Goal: Find specific page/section: Find specific page/section

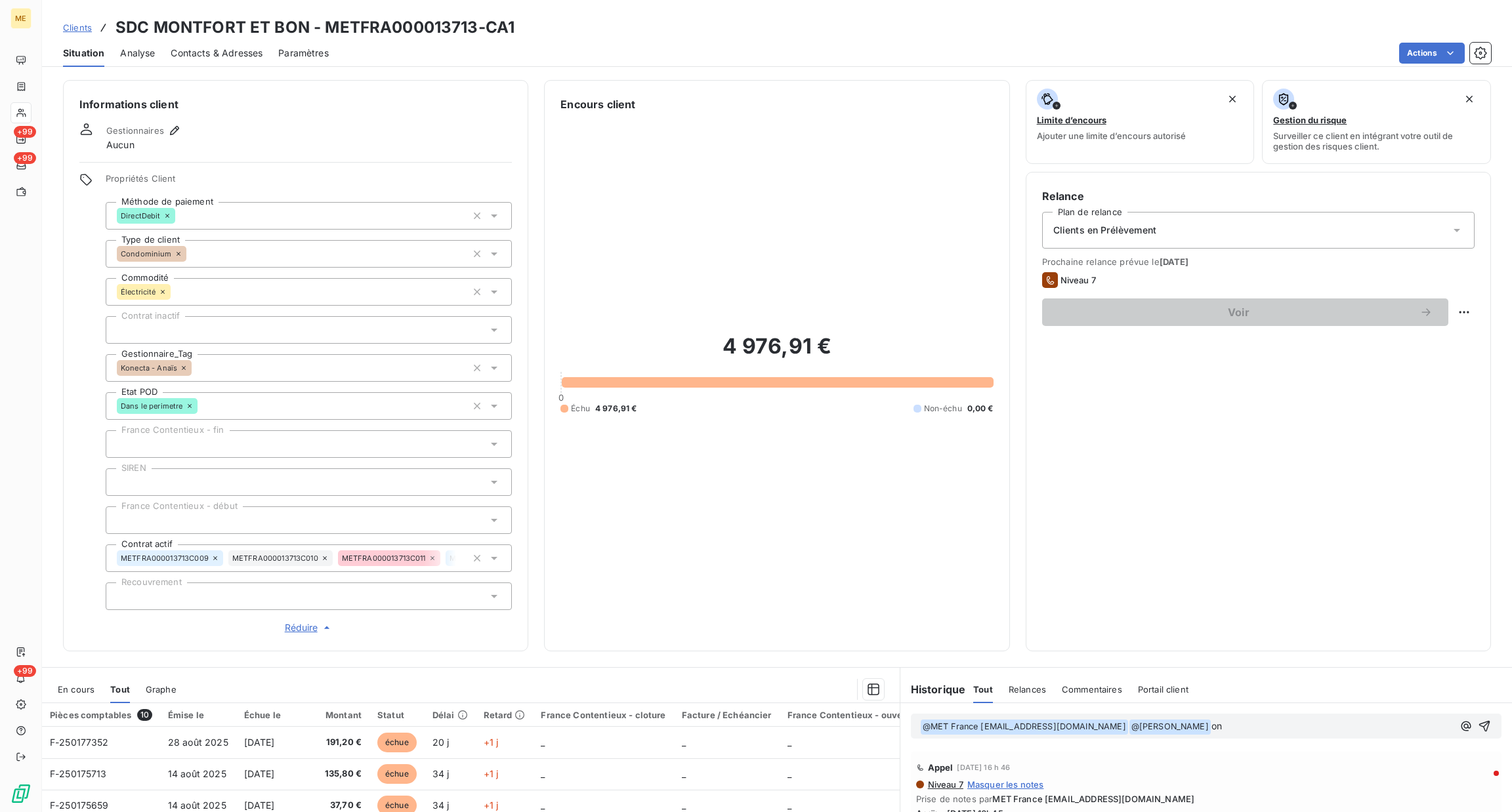
scroll to position [91, 0]
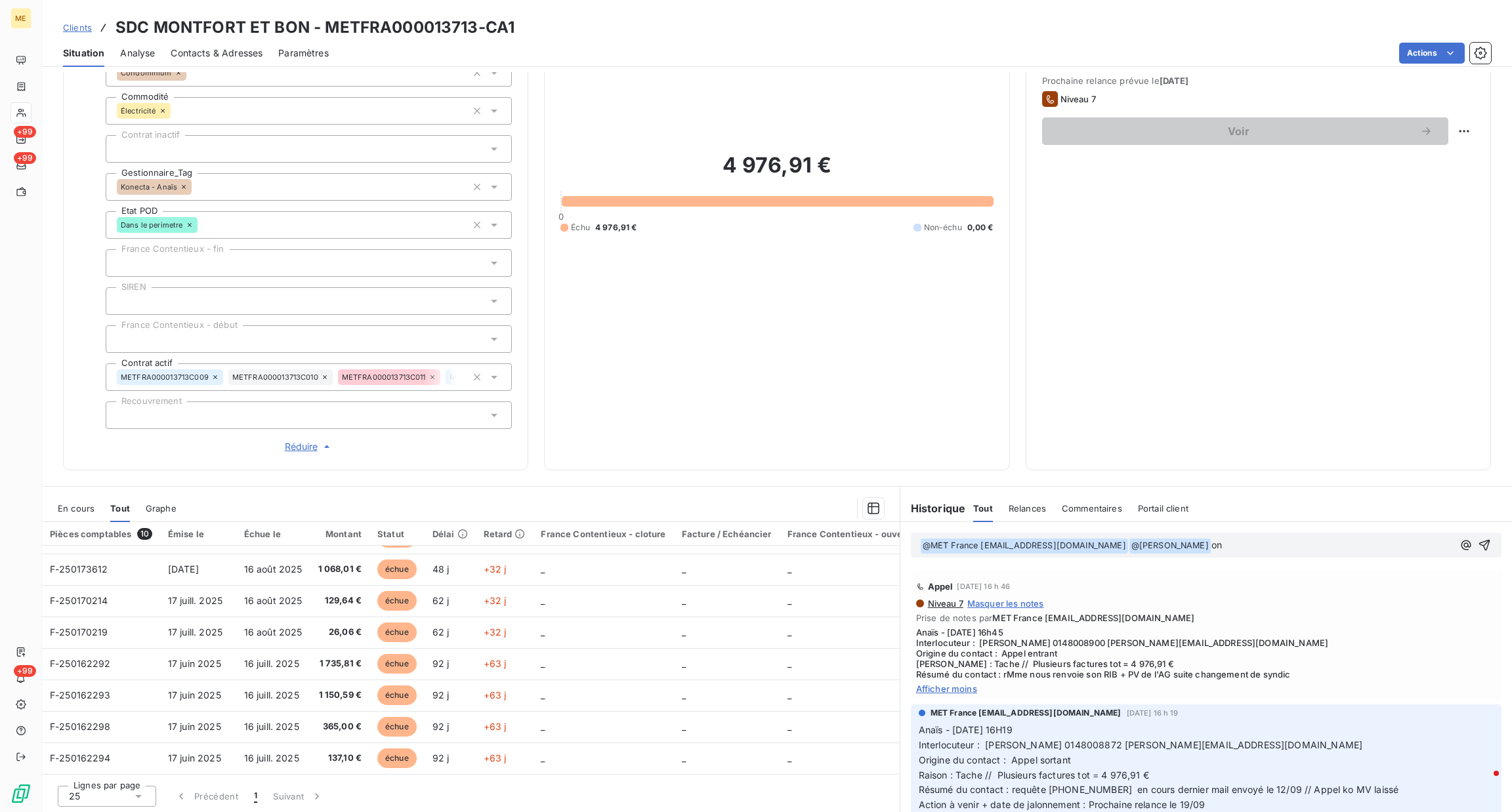
click at [1270, 549] on p "﻿ @ MET France met-france@recouvrement.met.com ﻿ ﻿ @ Bélinda Thomont ﻿ on" at bounding box center [1186, 545] width 533 height 15
click at [1219, 539] on p "﻿ @ MET France met-france@recouvrement.met.com ﻿ ﻿ @ Bélinda Thomont ﻿ on" at bounding box center [1186, 545] width 533 height 15
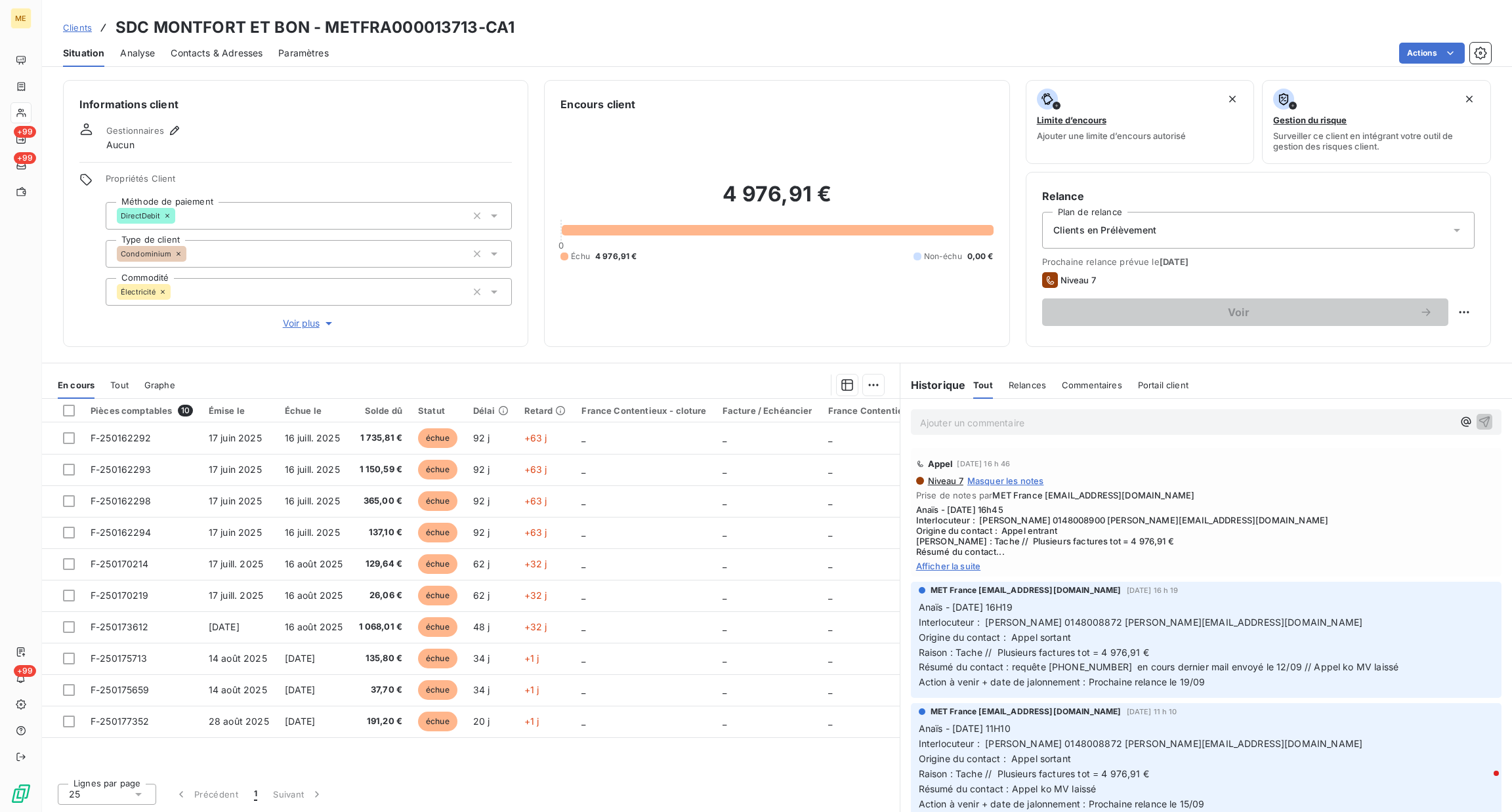
click at [1132, 438] on div "Ajouter un commentaire ﻿" at bounding box center [1206, 423] width 612 height 47
click at [1127, 431] on p "Ajouter un commentaire ﻿" at bounding box center [1186, 423] width 533 height 16
click at [974, 563] on span "Afficher la suite" at bounding box center [1206, 566] width 580 height 10
click at [1168, 425] on p "﻿ @ MET France met-france@recouvrement.met.com ﻿" at bounding box center [1186, 422] width 533 height 15
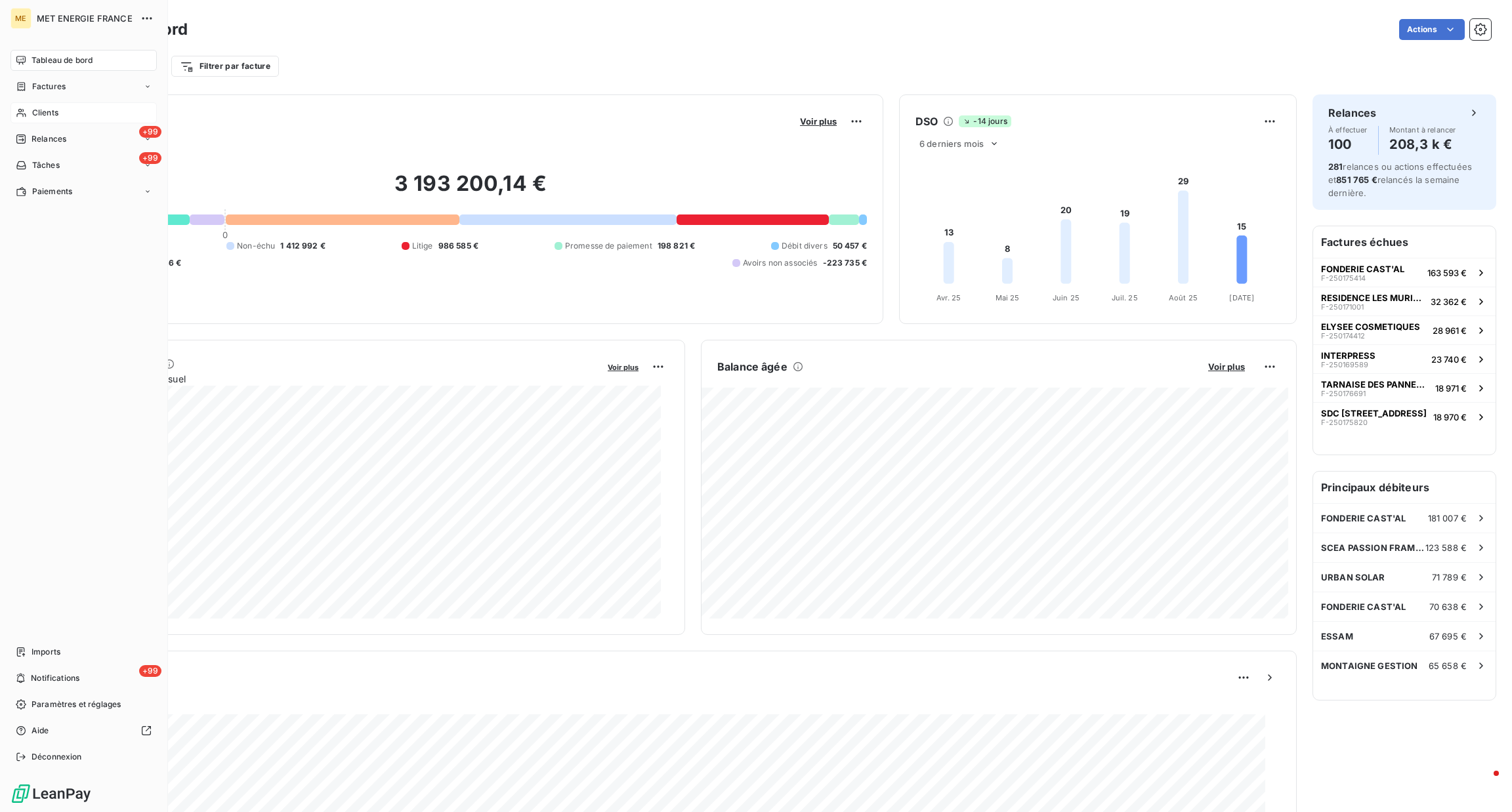
click at [56, 115] on span "Clients" at bounding box center [45, 113] width 26 height 12
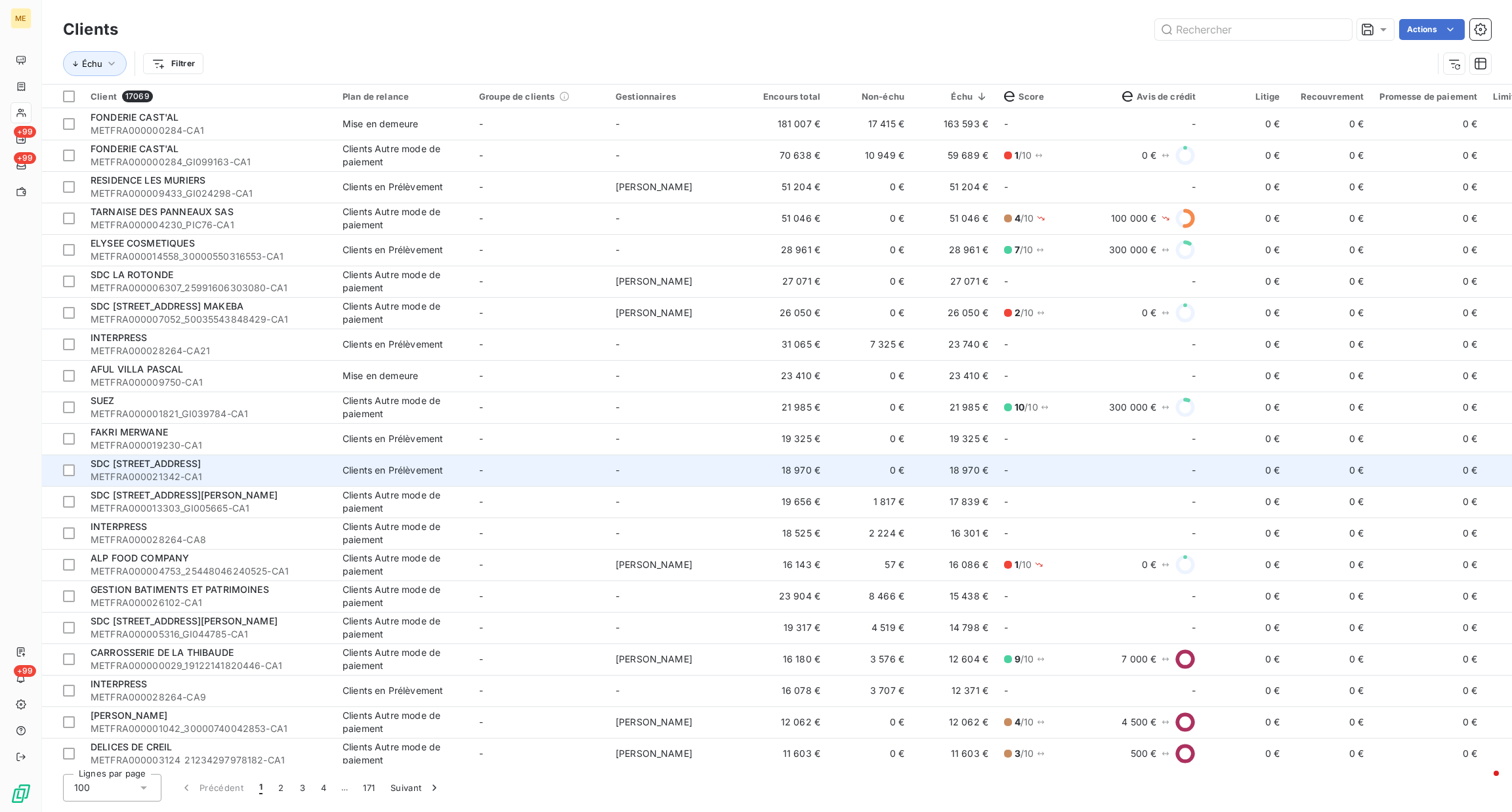
click at [692, 469] on td "-" at bounding box center [676, 470] width 136 height 32
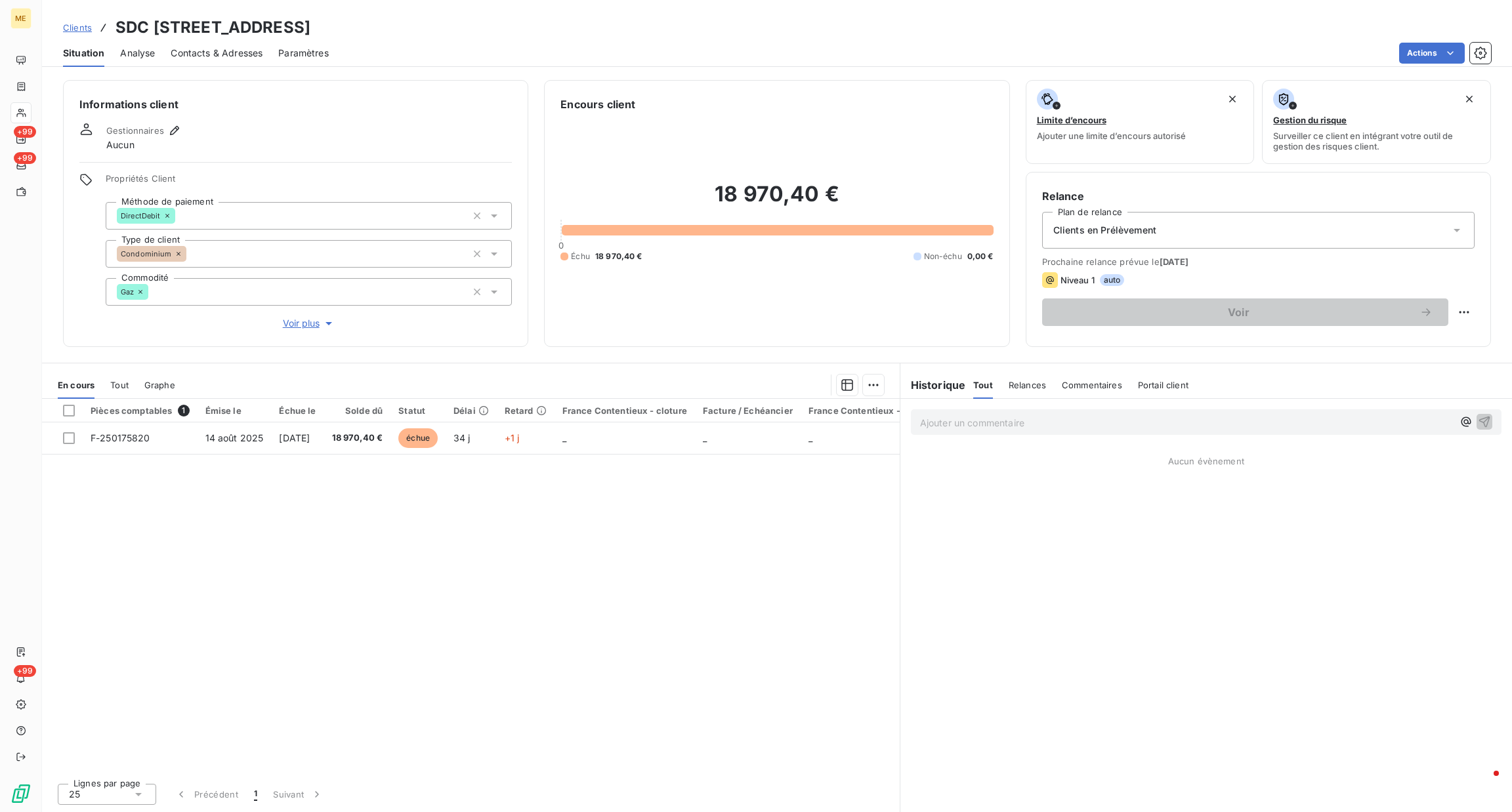
click at [1081, 438] on div "Ajouter un commentaire ﻿" at bounding box center [1206, 423] width 612 height 47
click at [1078, 430] on p "Ajouter un commentaire ﻿" at bounding box center [1186, 423] width 533 height 16
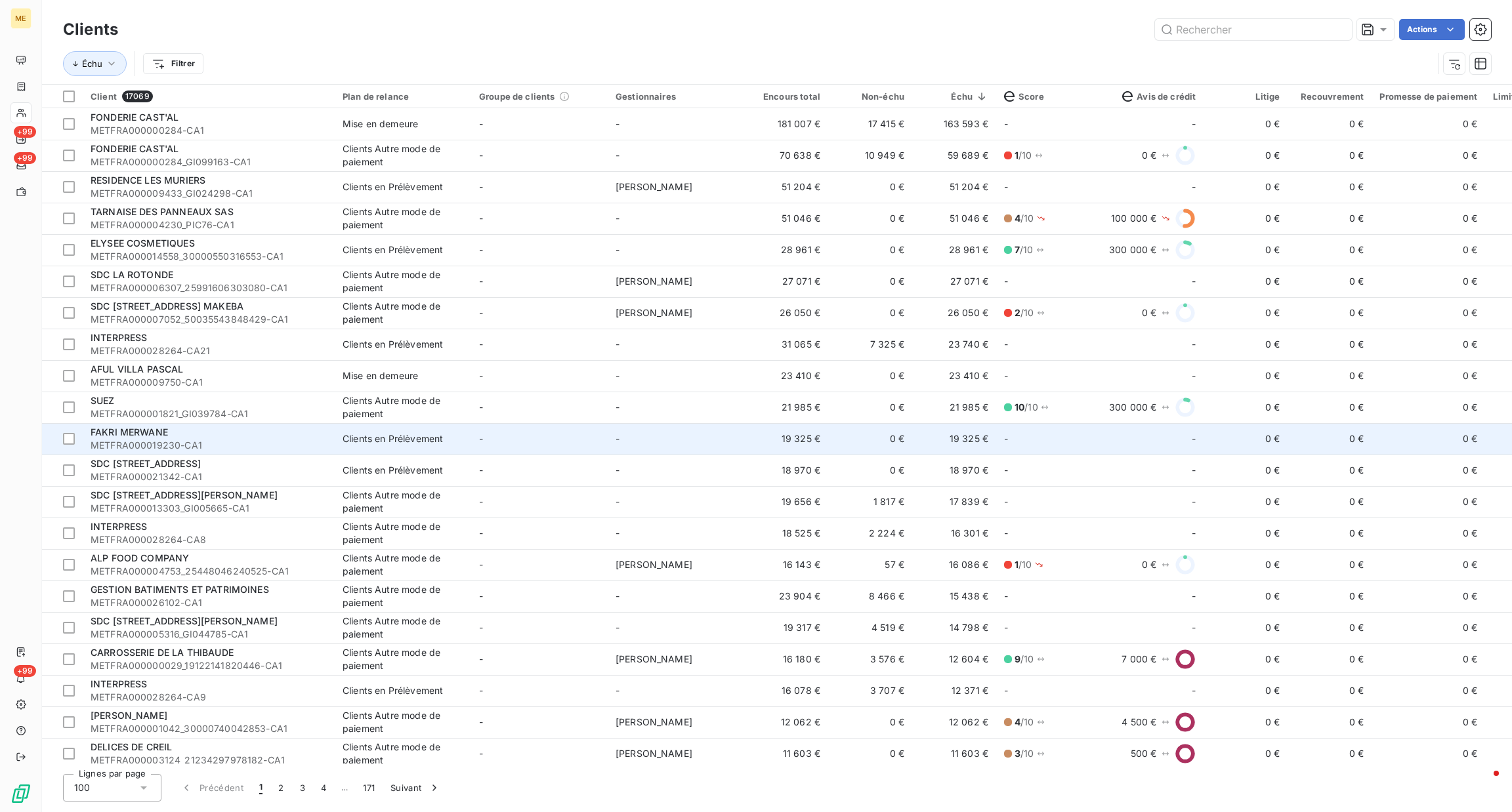
click at [475, 445] on td "-" at bounding box center [539, 439] width 136 height 32
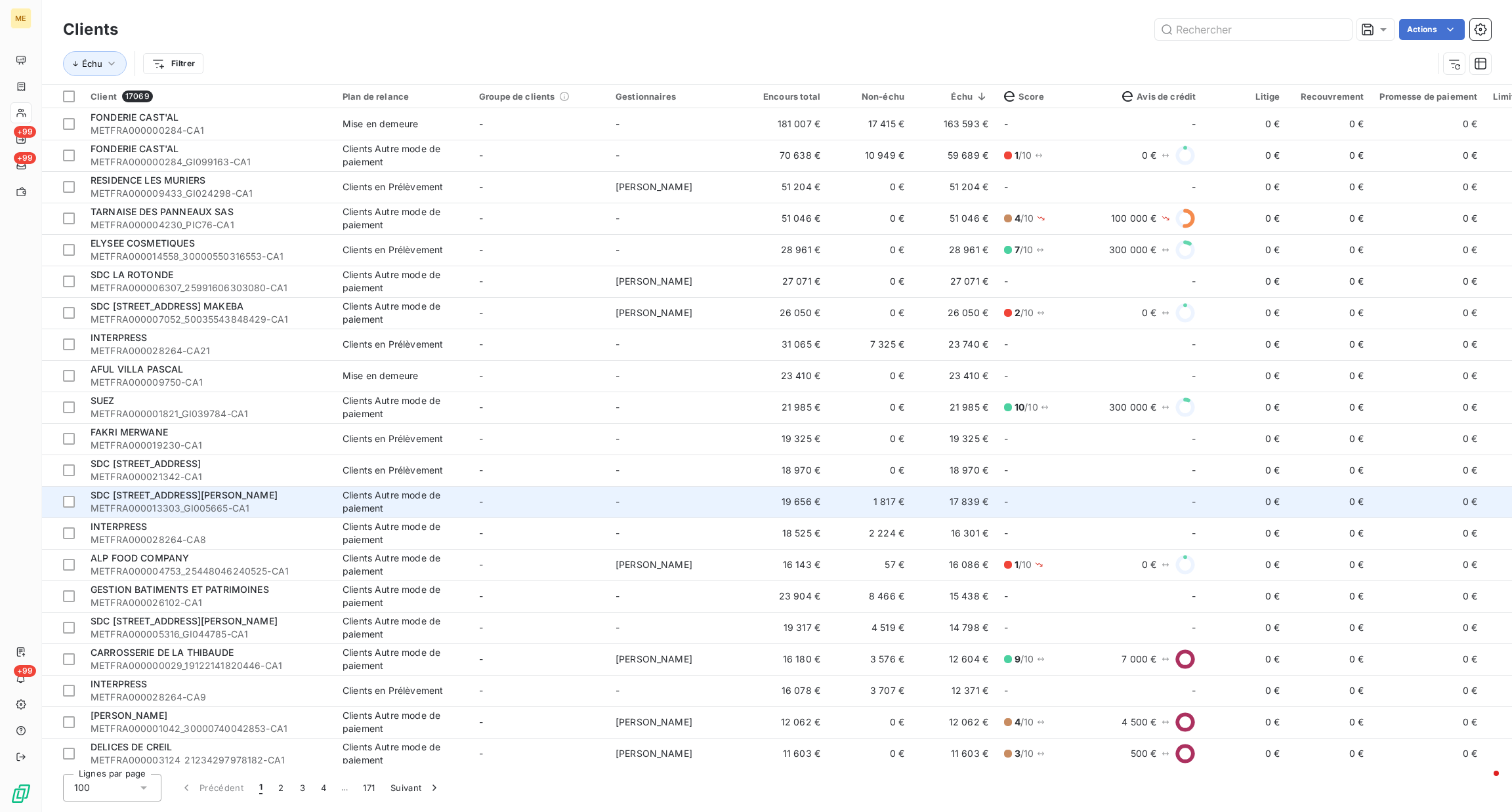
click at [757, 500] on td "19 656 €" at bounding box center [786, 502] width 84 height 32
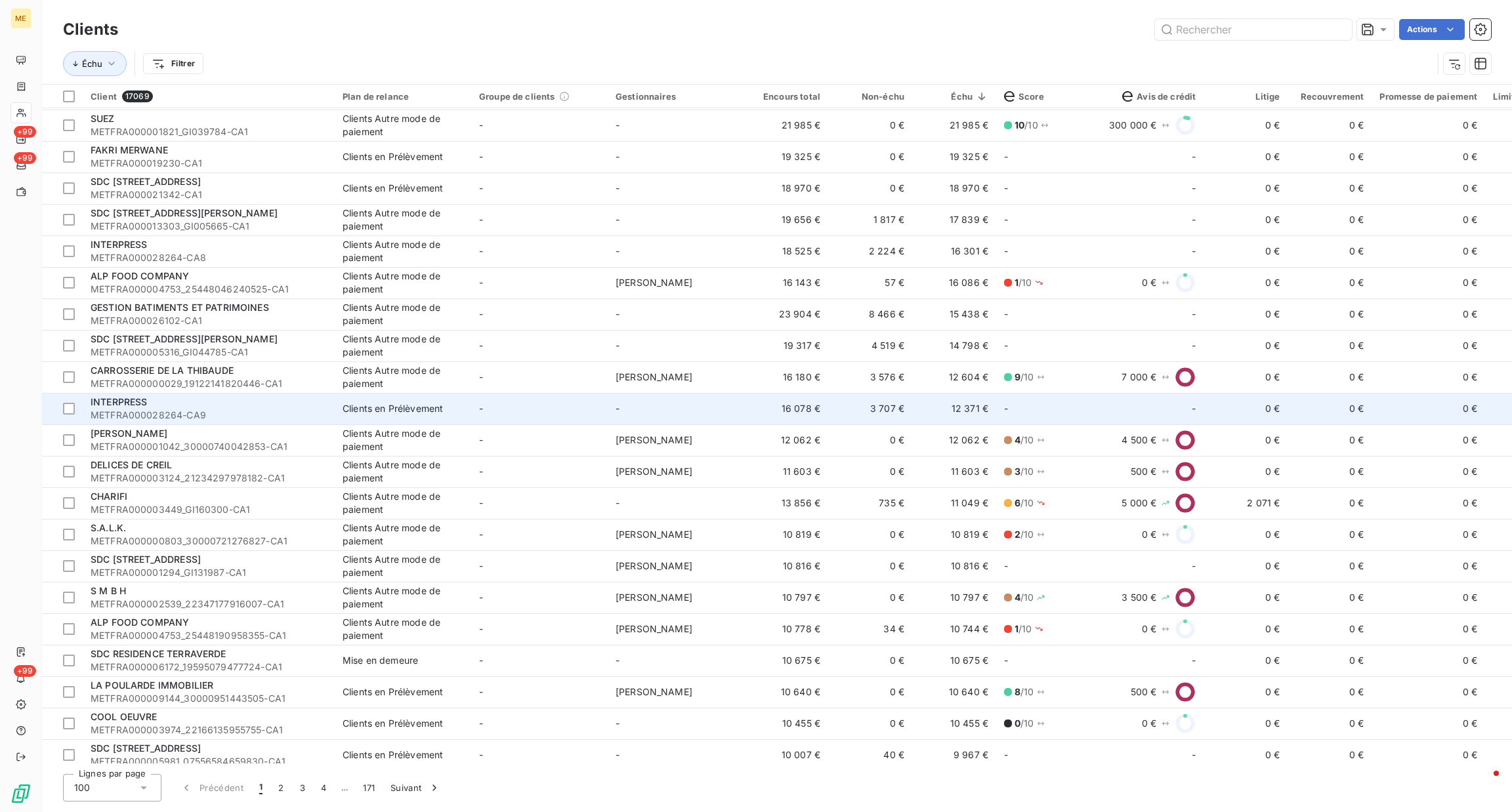
scroll to position [295, 0]
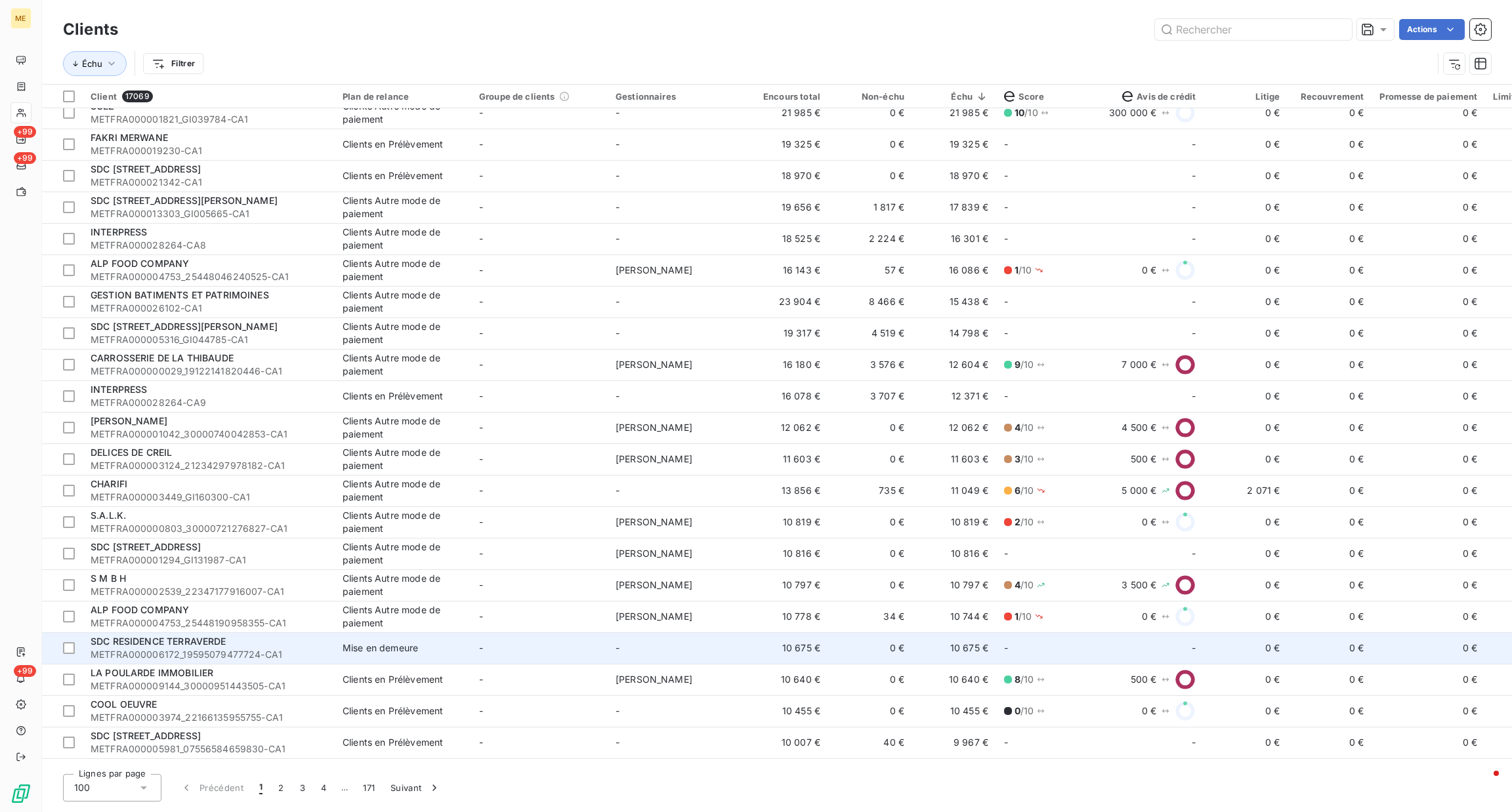
click at [541, 639] on td "-" at bounding box center [539, 648] width 136 height 32
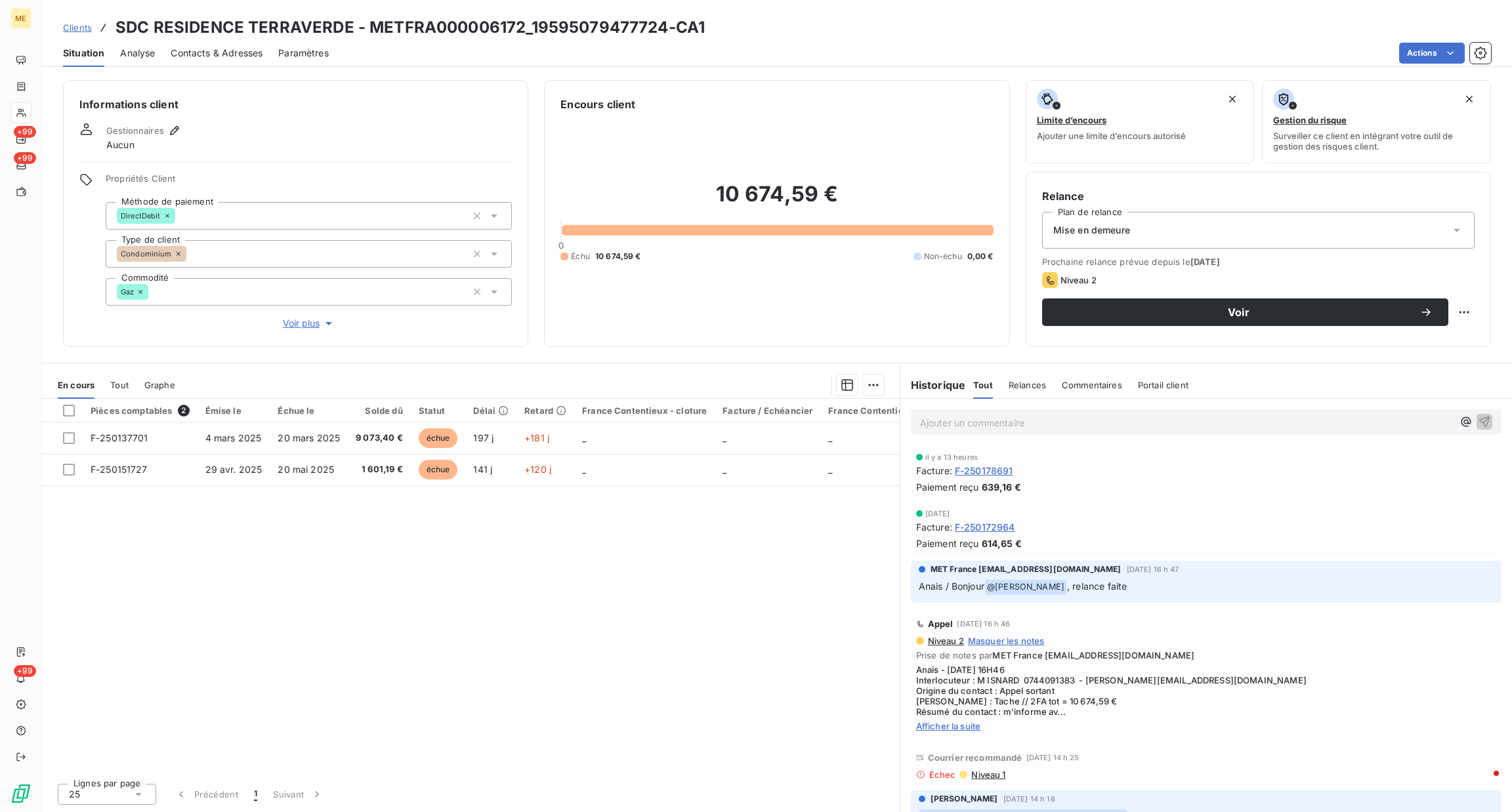
click at [959, 732] on div "Appel 8 sept. 2025, 16 h 46 Niveau 2 Masquer les notes Prise de notes par MET F…" at bounding box center [1205, 672] width 591 height 128
click at [956, 728] on span "Afficher la suite" at bounding box center [1206, 726] width 580 height 10
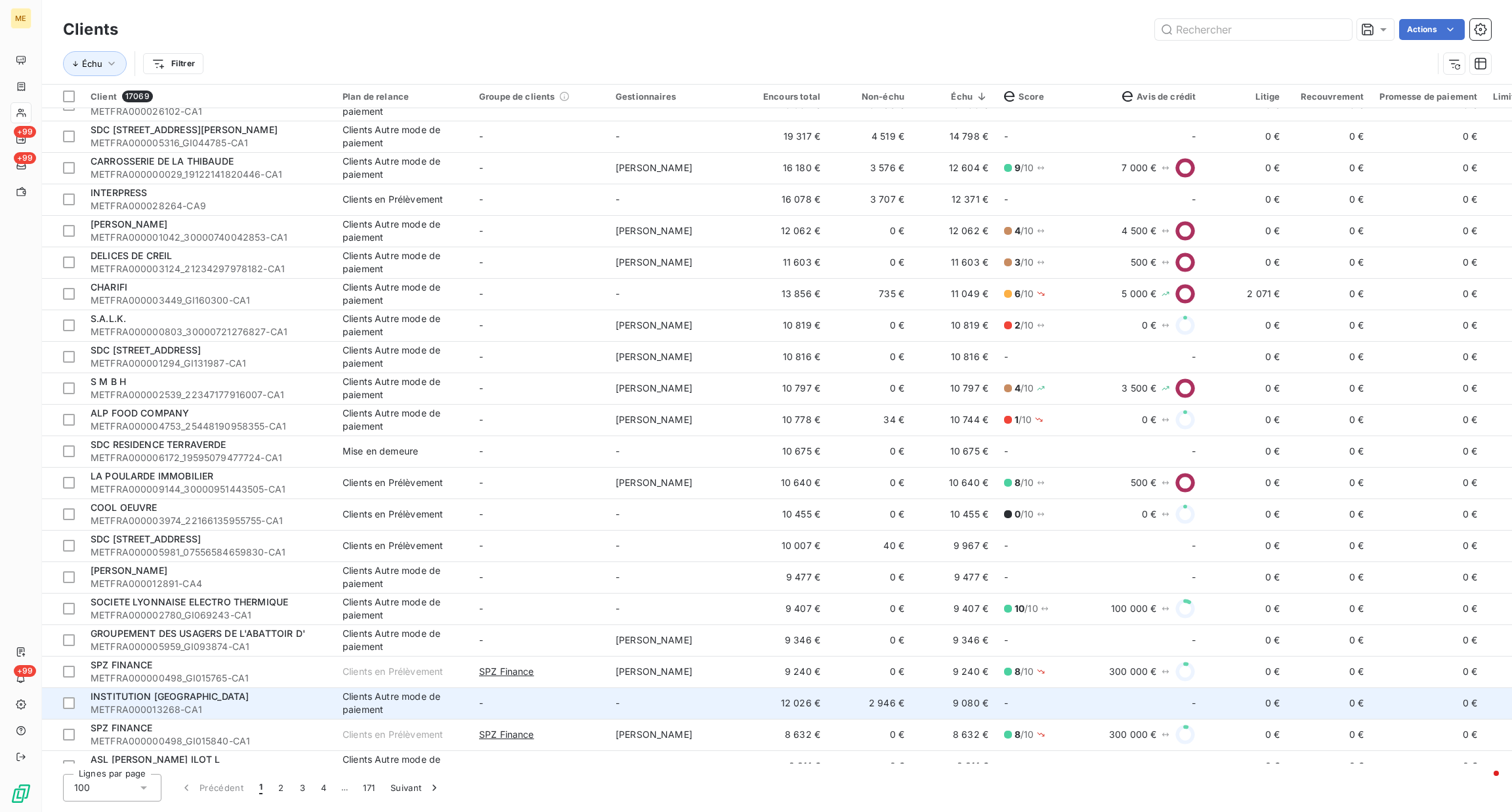
scroll to position [689, 0]
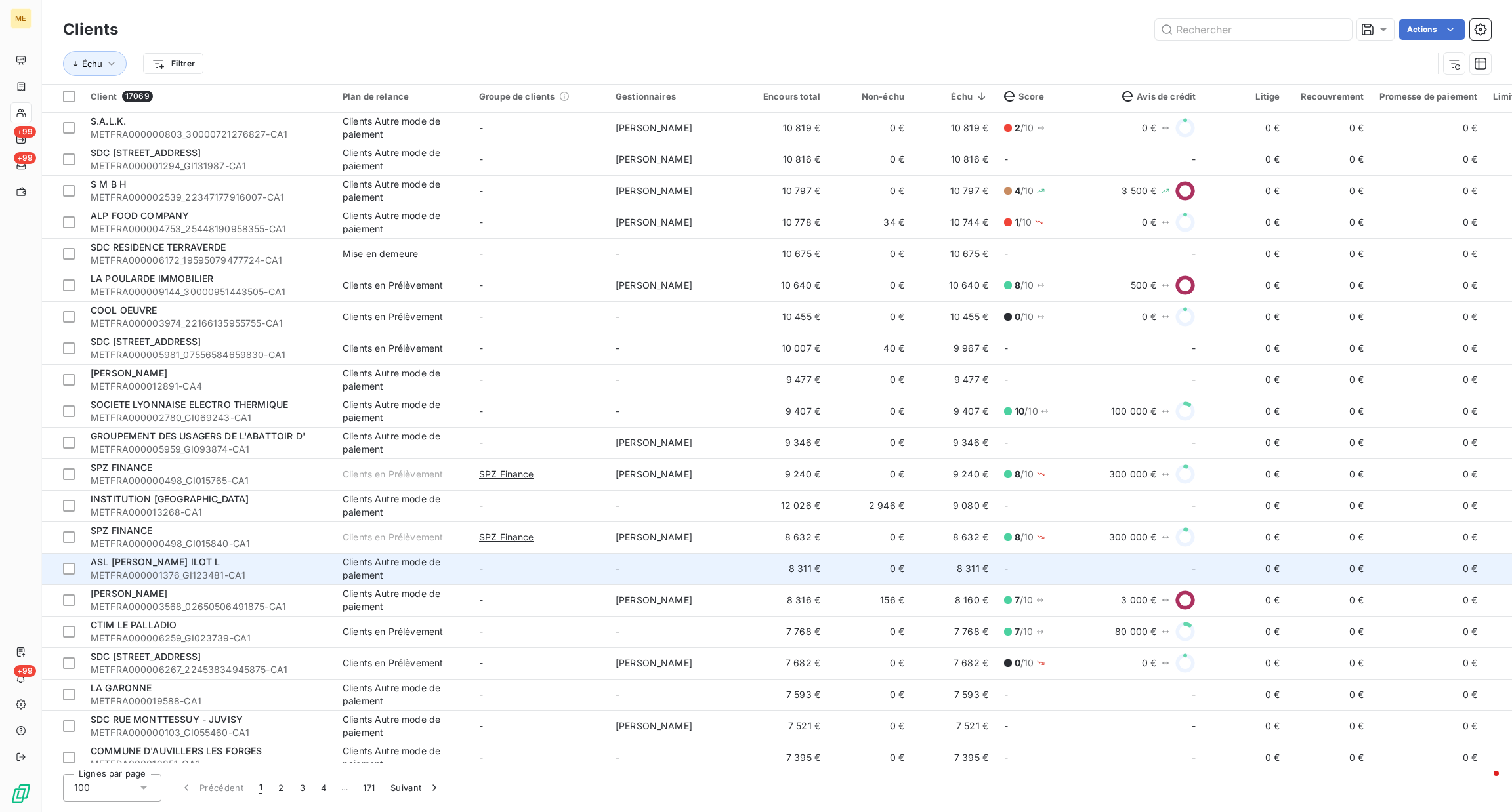
click at [641, 571] on td "-" at bounding box center [676, 568] width 136 height 32
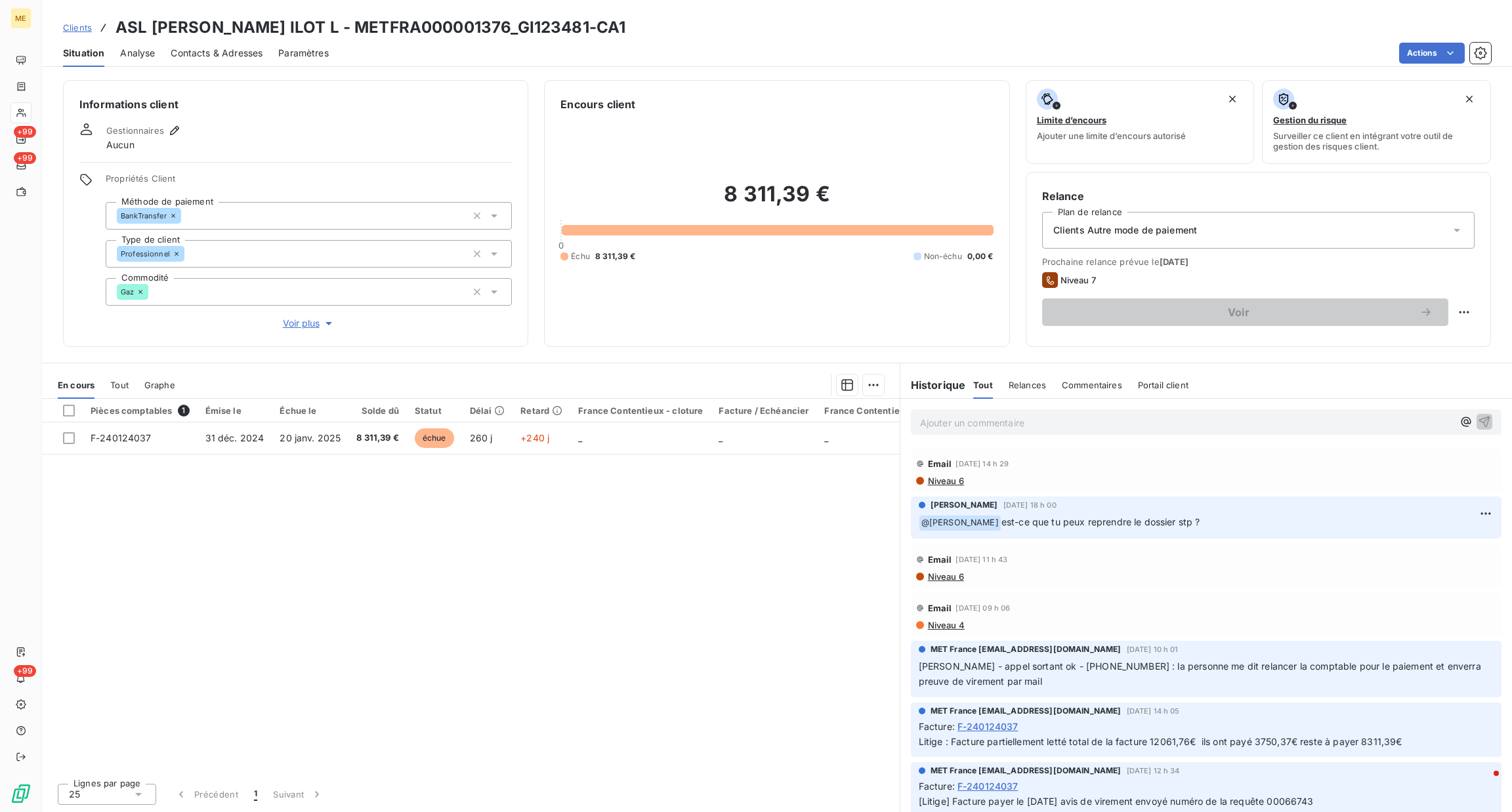
click at [987, 423] on p "Ajouter un commentaire ﻿" at bounding box center [1186, 423] width 533 height 16
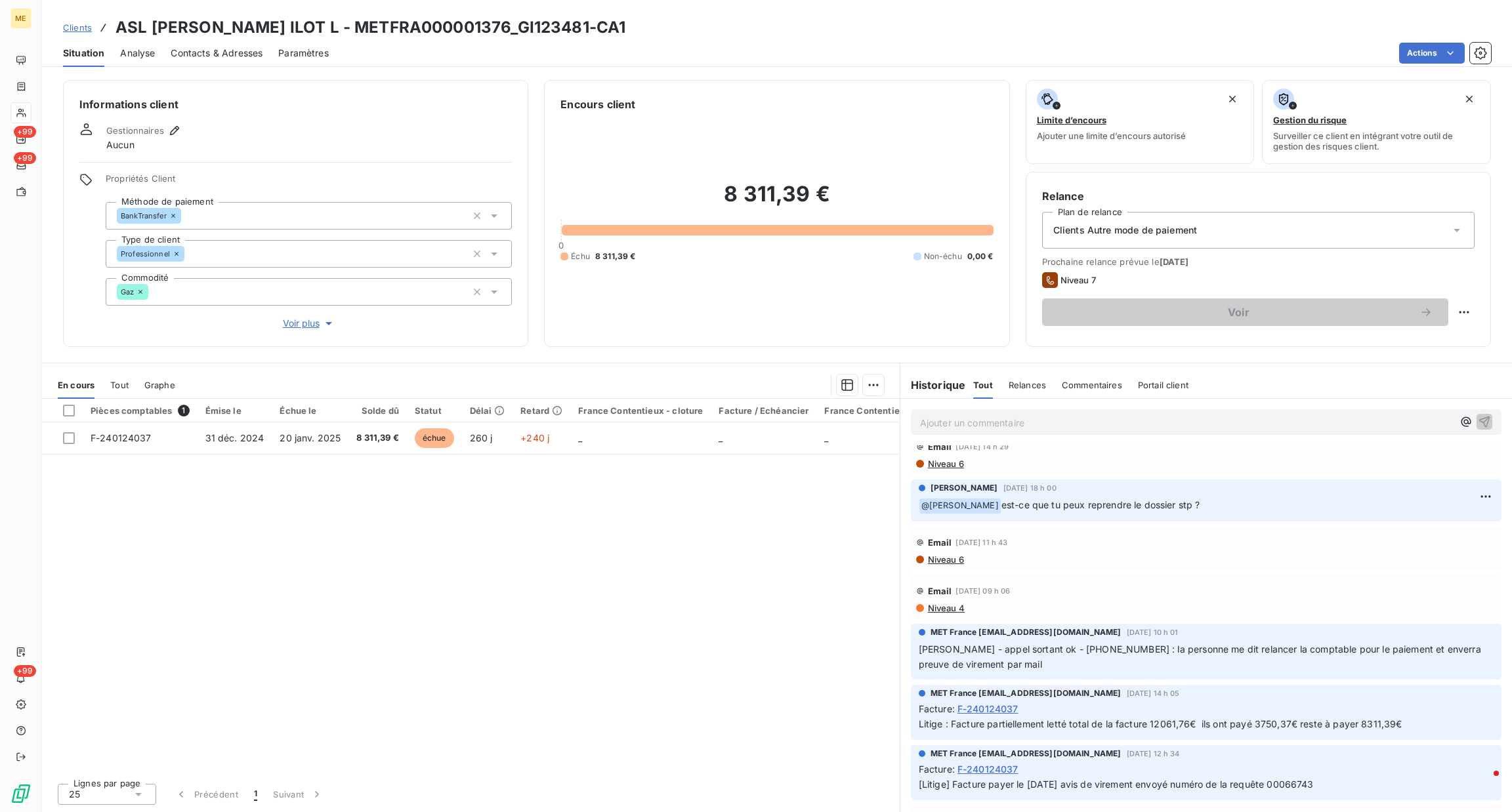
scroll to position [98, 0]
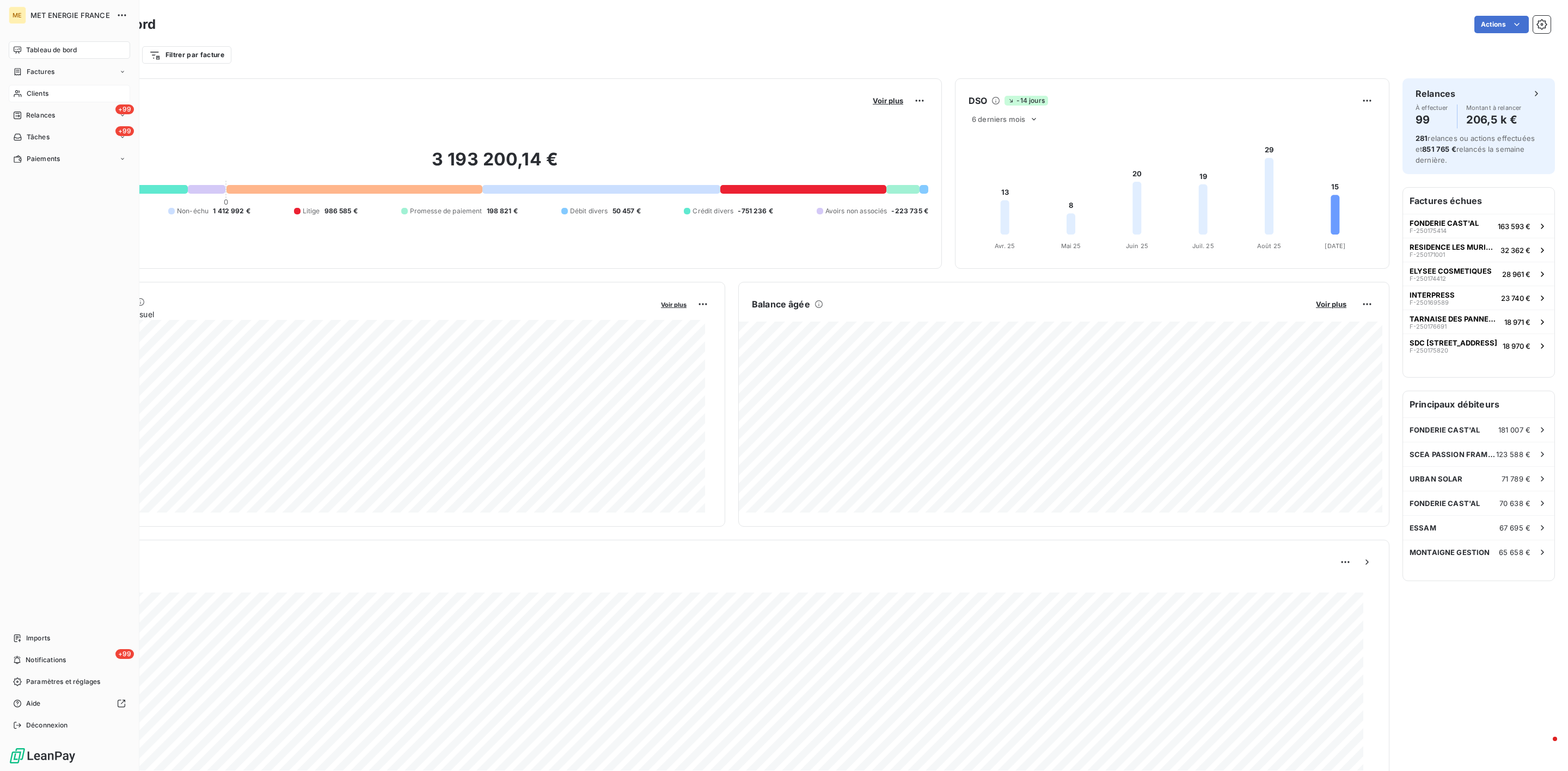
click at [38, 99] on div "Clients" at bounding box center [69, 94] width 121 height 18
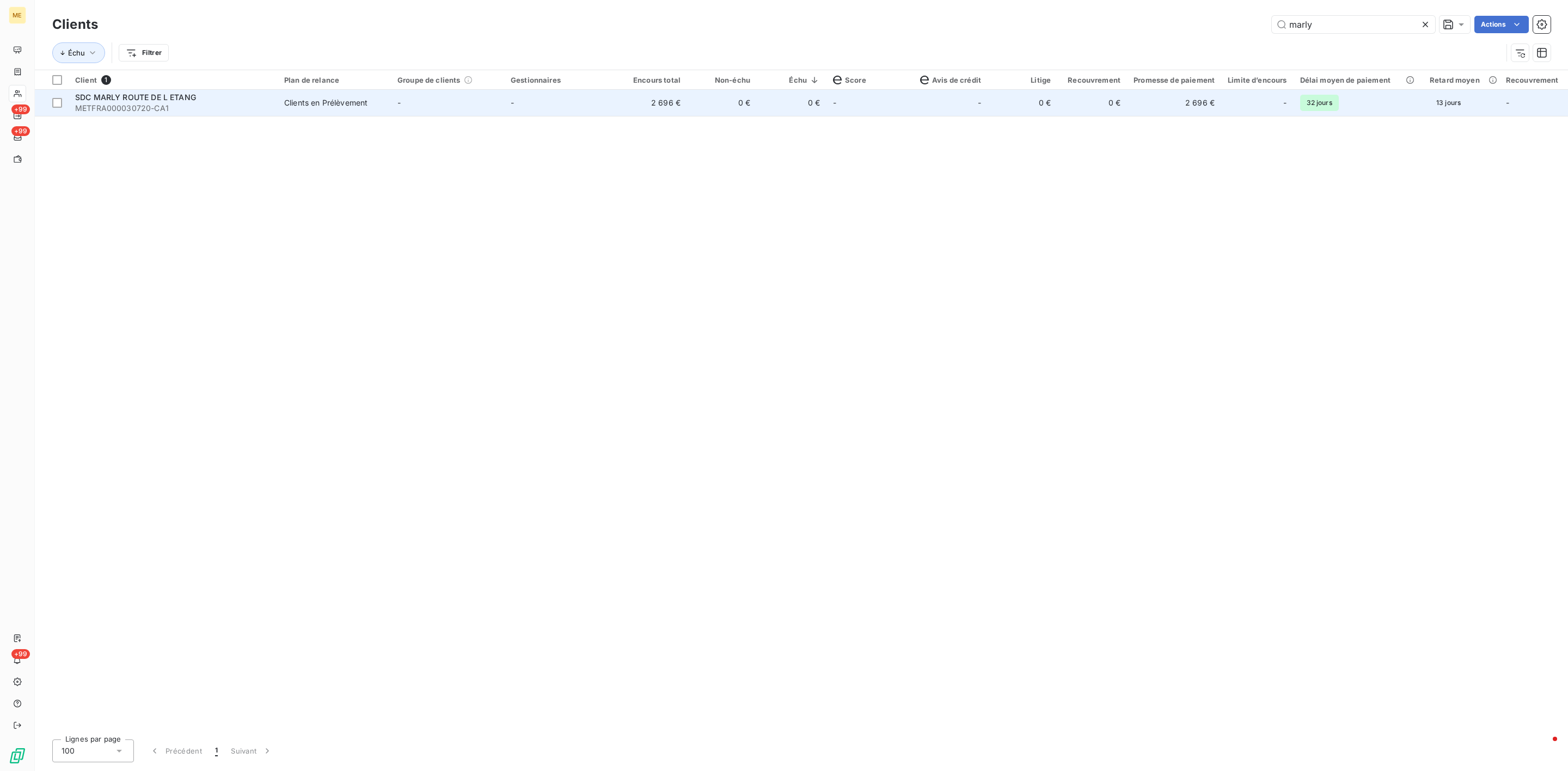
type input "marly"
click at [136, 110] on span "METFRA000030720-CA1" at bounding box center [173, 108] width 196 height 11
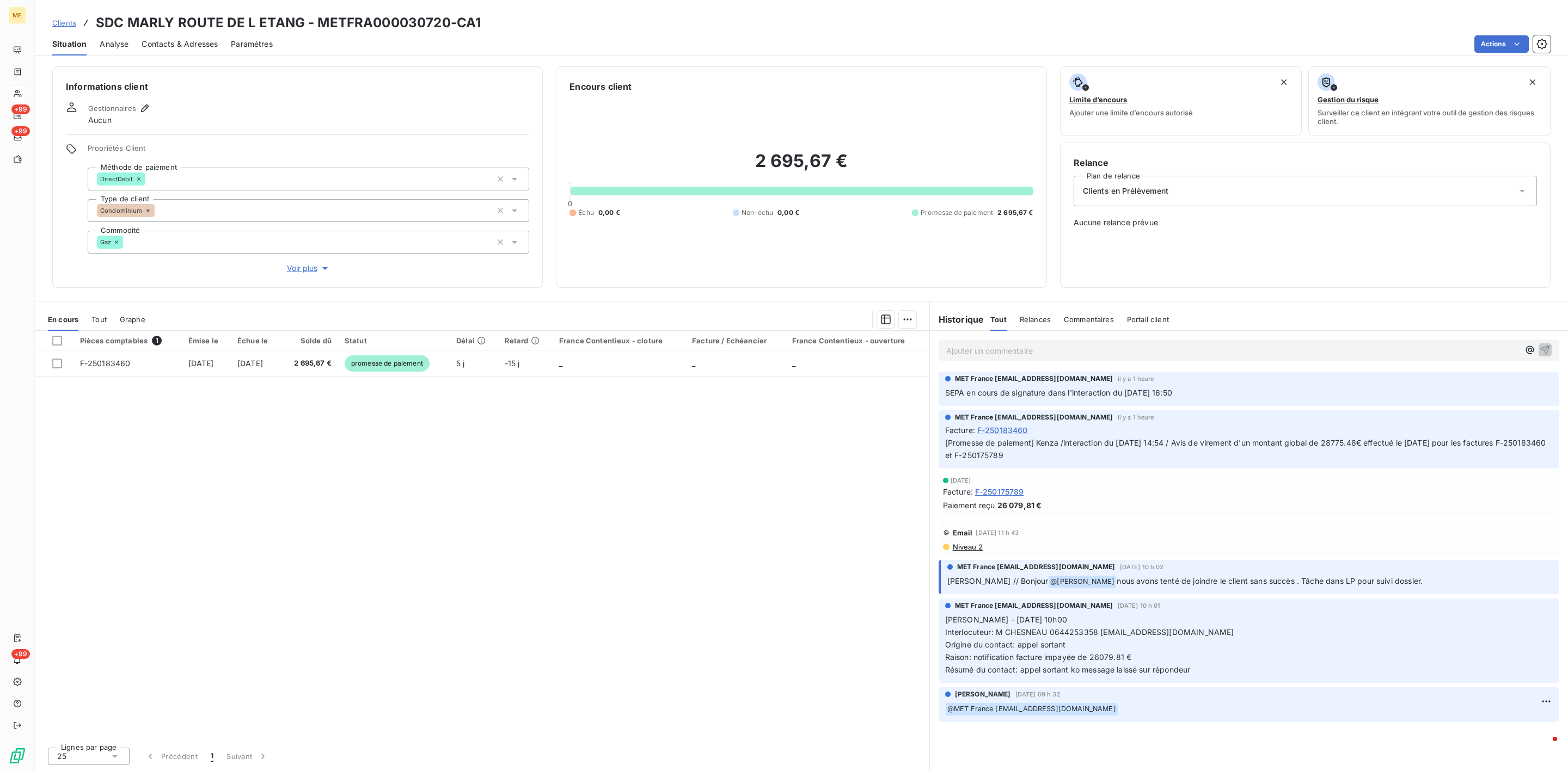
click at [97, 323] on span "Tout" at bounding box center [99, 319] width 15 height 9
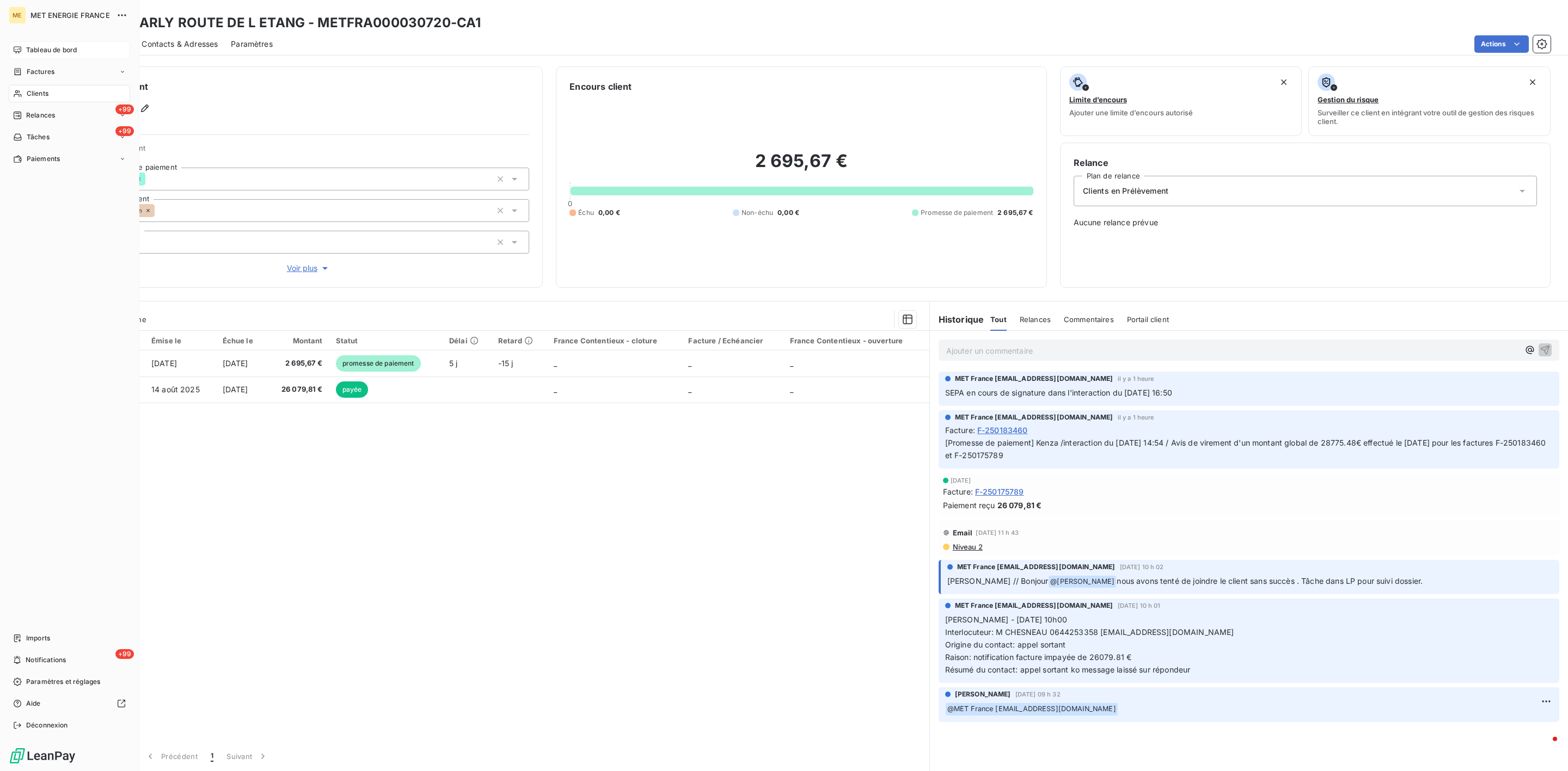
click at [23, 41] on div "Tableau de bord" at bounding box center [69, 50] width 121 height 18
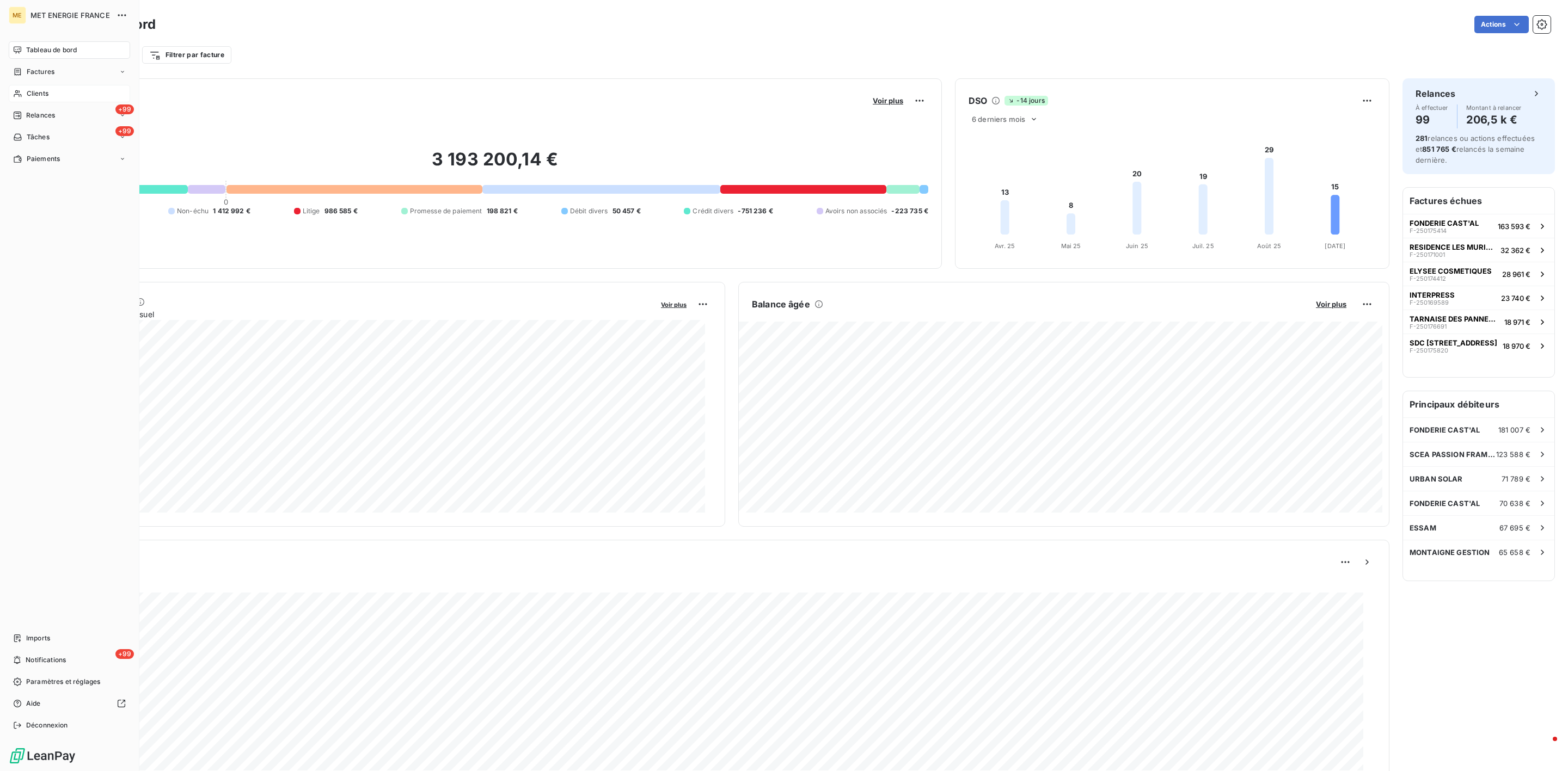
click at [27, 89] on span "Clients" at bounding box center [38, 94] width 22 height 10
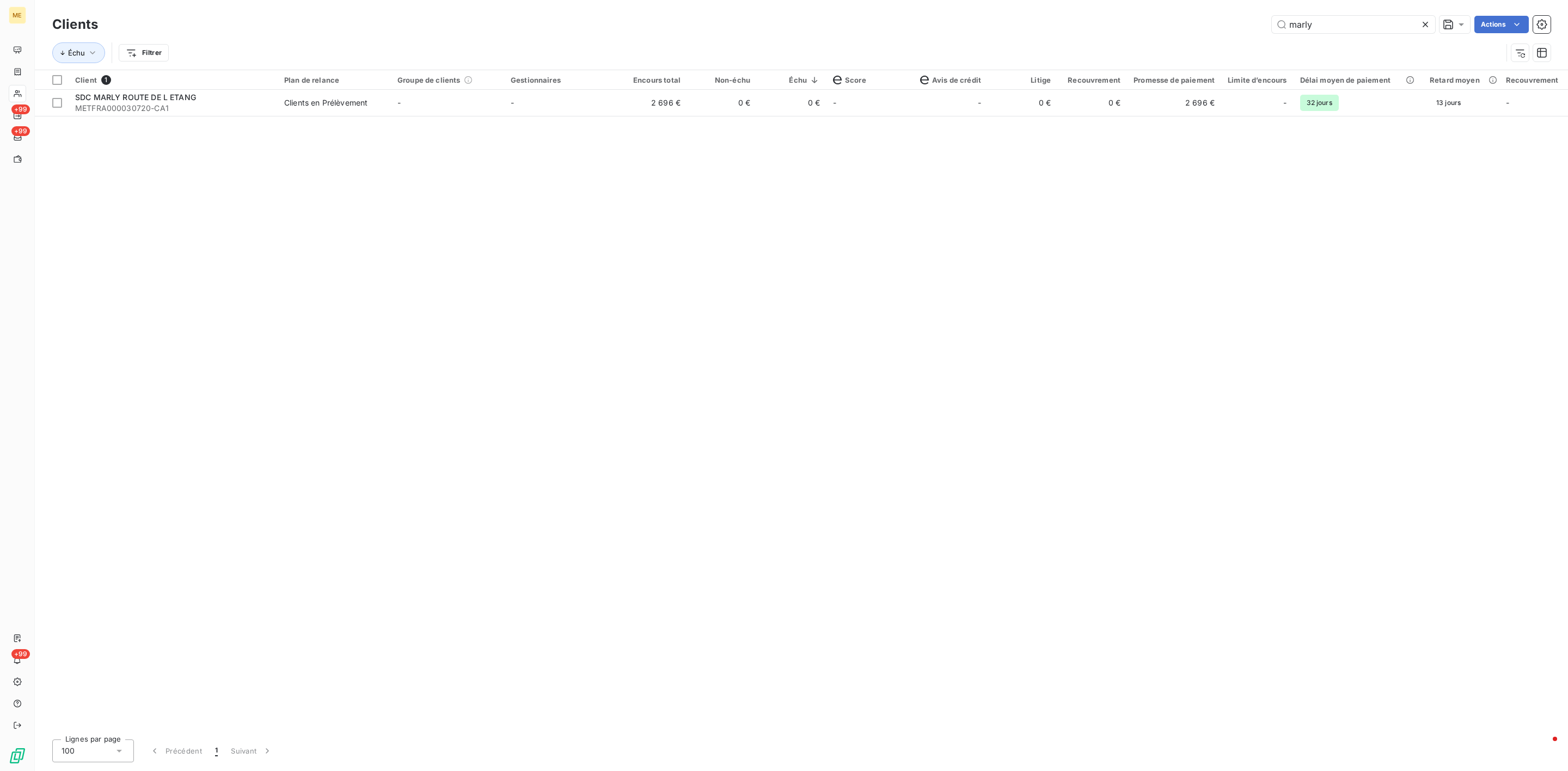
drag, startPoint x: 1329, startPoint y: 15, endPoint x: 1135, endPoint y: 12, distance: 194.0
click at [1150, 13] on div "Clients marly Actions" at bounding box center [802, 24] width 1499 height 23
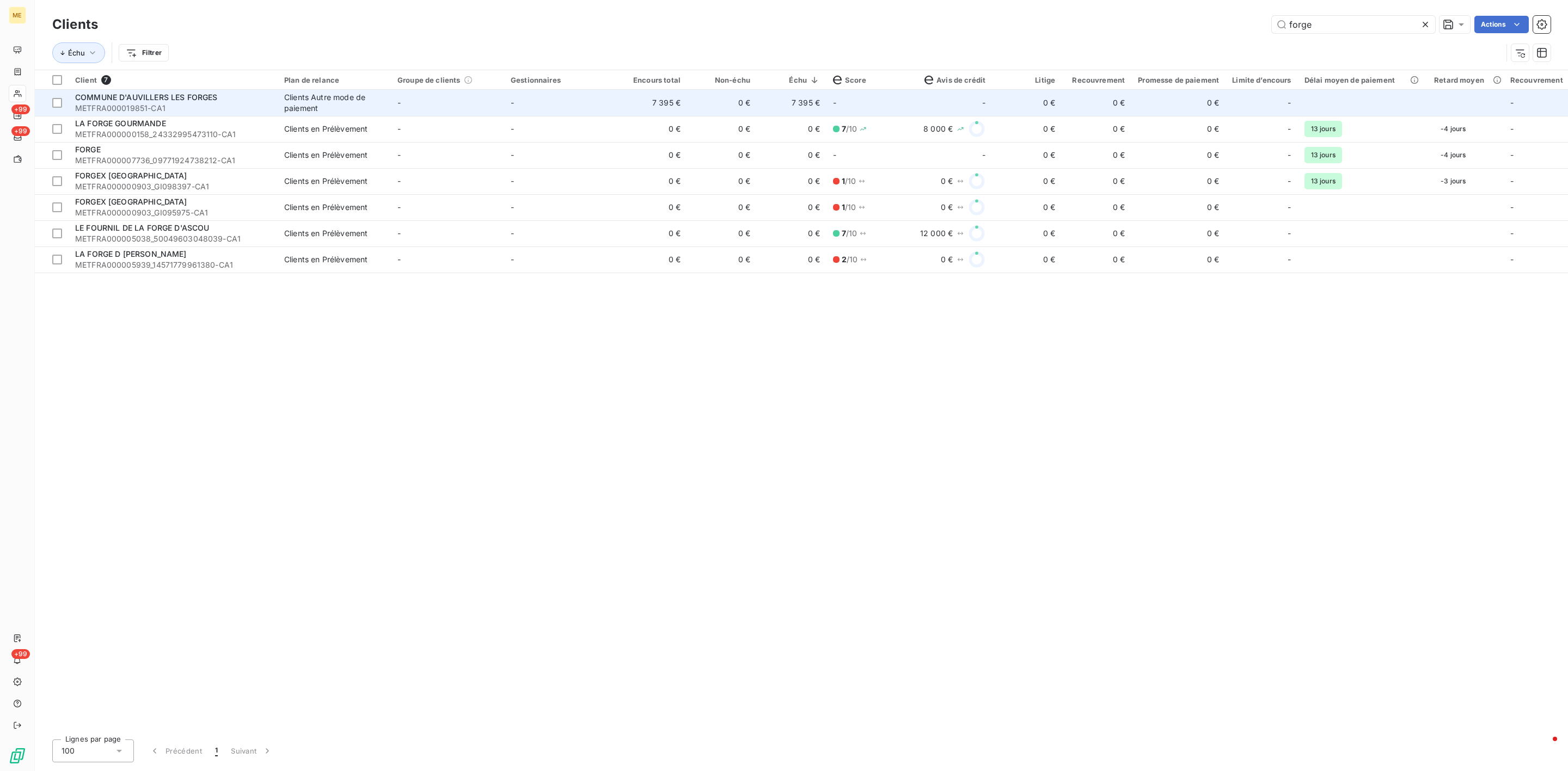
type input "forge"
click at [477, 100] on td "-" at bounding box center [447, 103] width 113 height 26
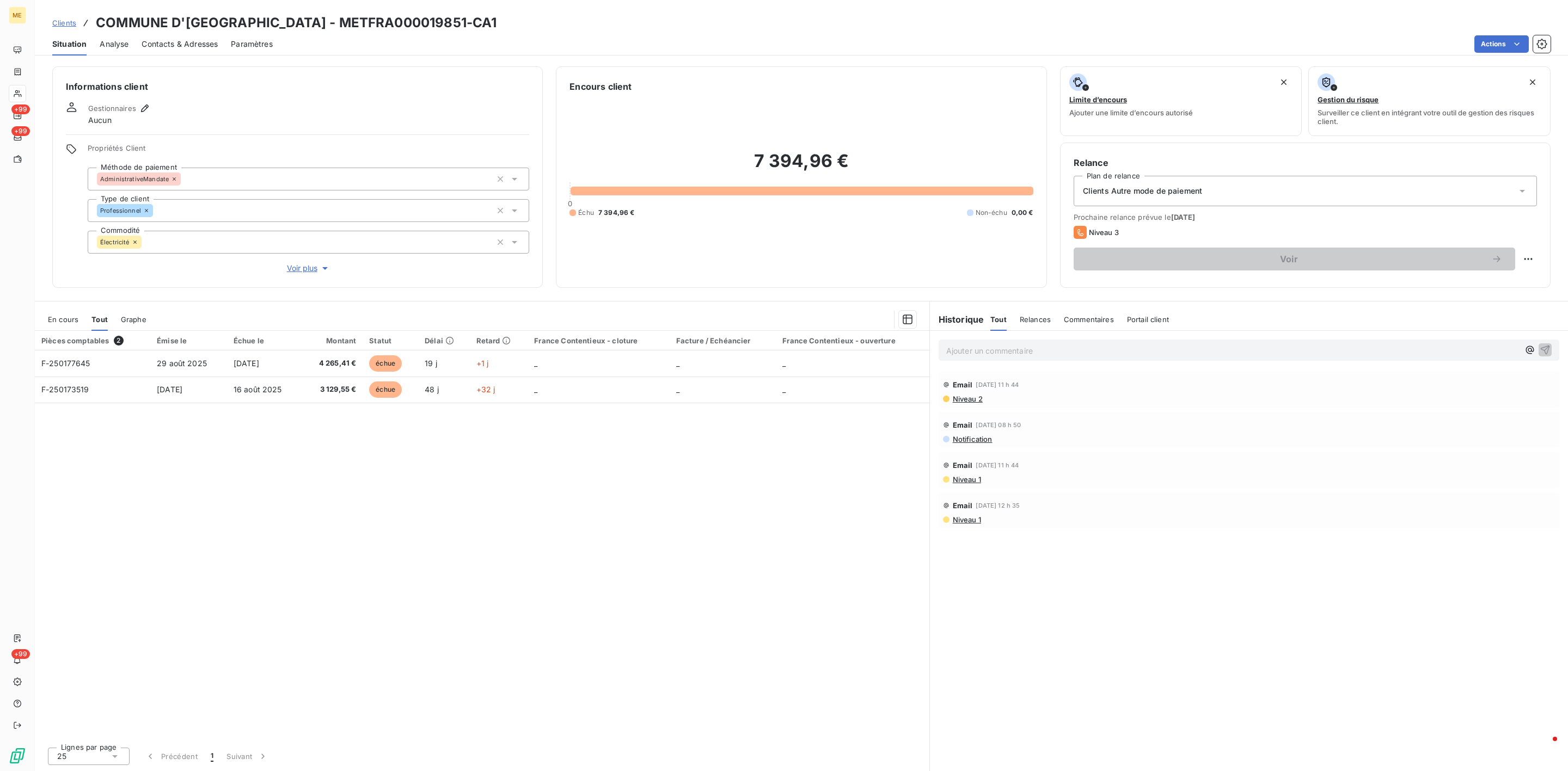
click at [67, 21] on span "Clients" at bounding box center [64, 23] width 24 height 9
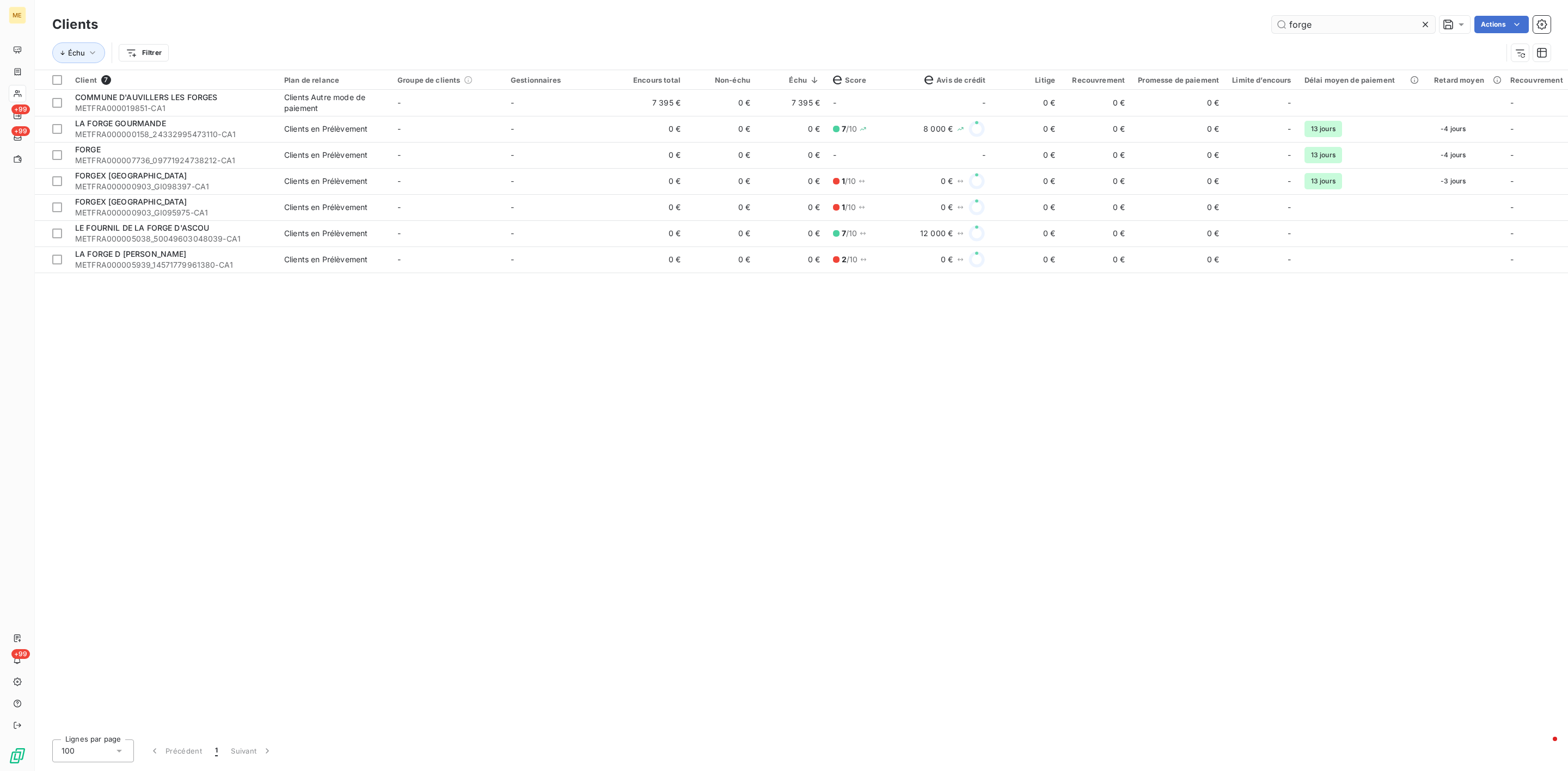
drag, startPoint x: 1346, startPoint y: 29, endPoint x: 1275, endPoint y: 27, distance: 71.0
click at [1284, 24] on input "forge" at bounding box center [1353, 24] width 163 height 18
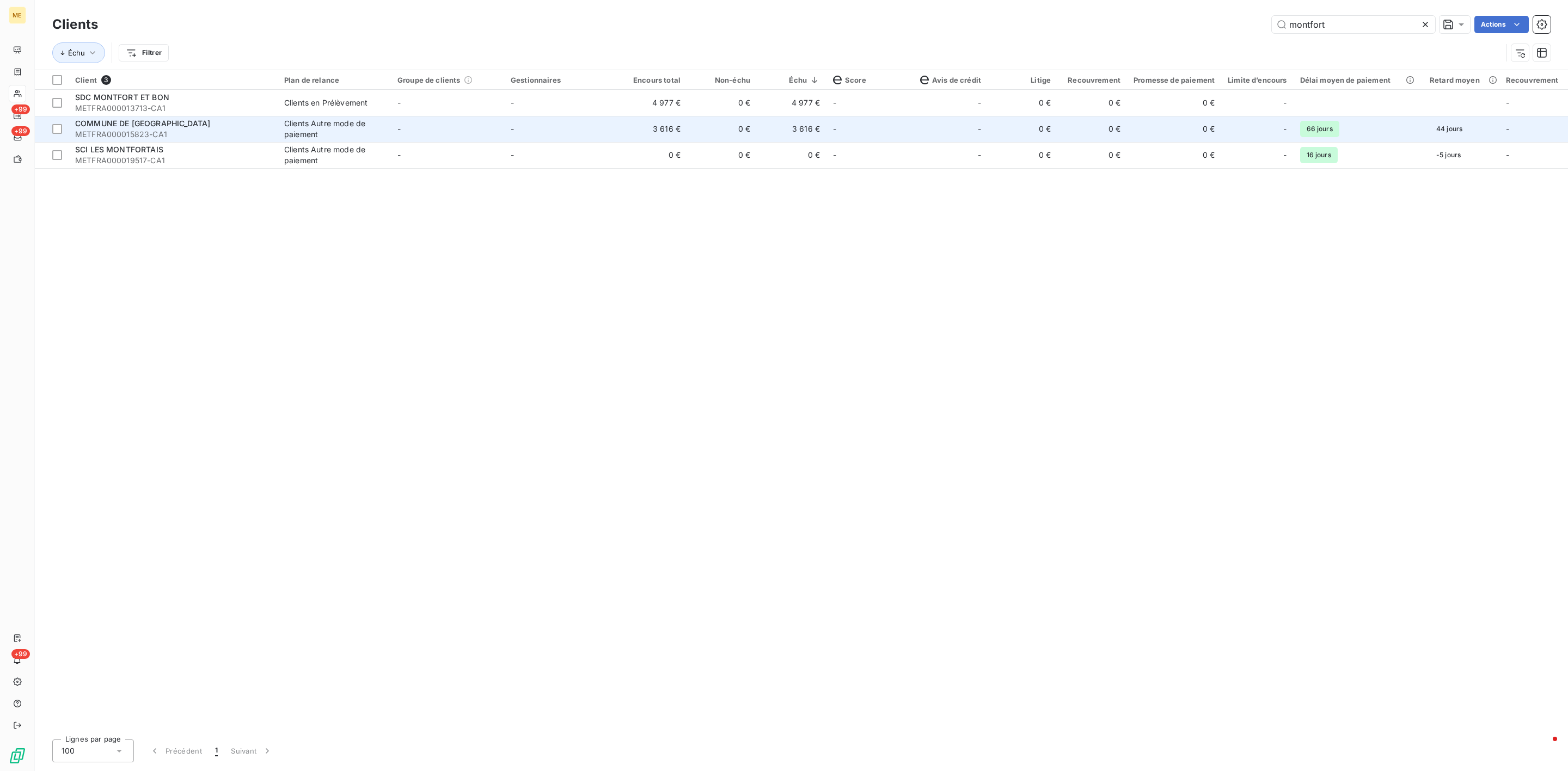
type input "montfort"
click at [479, 132] on td "-" at bounding box center [447, 129] width 113 height 26
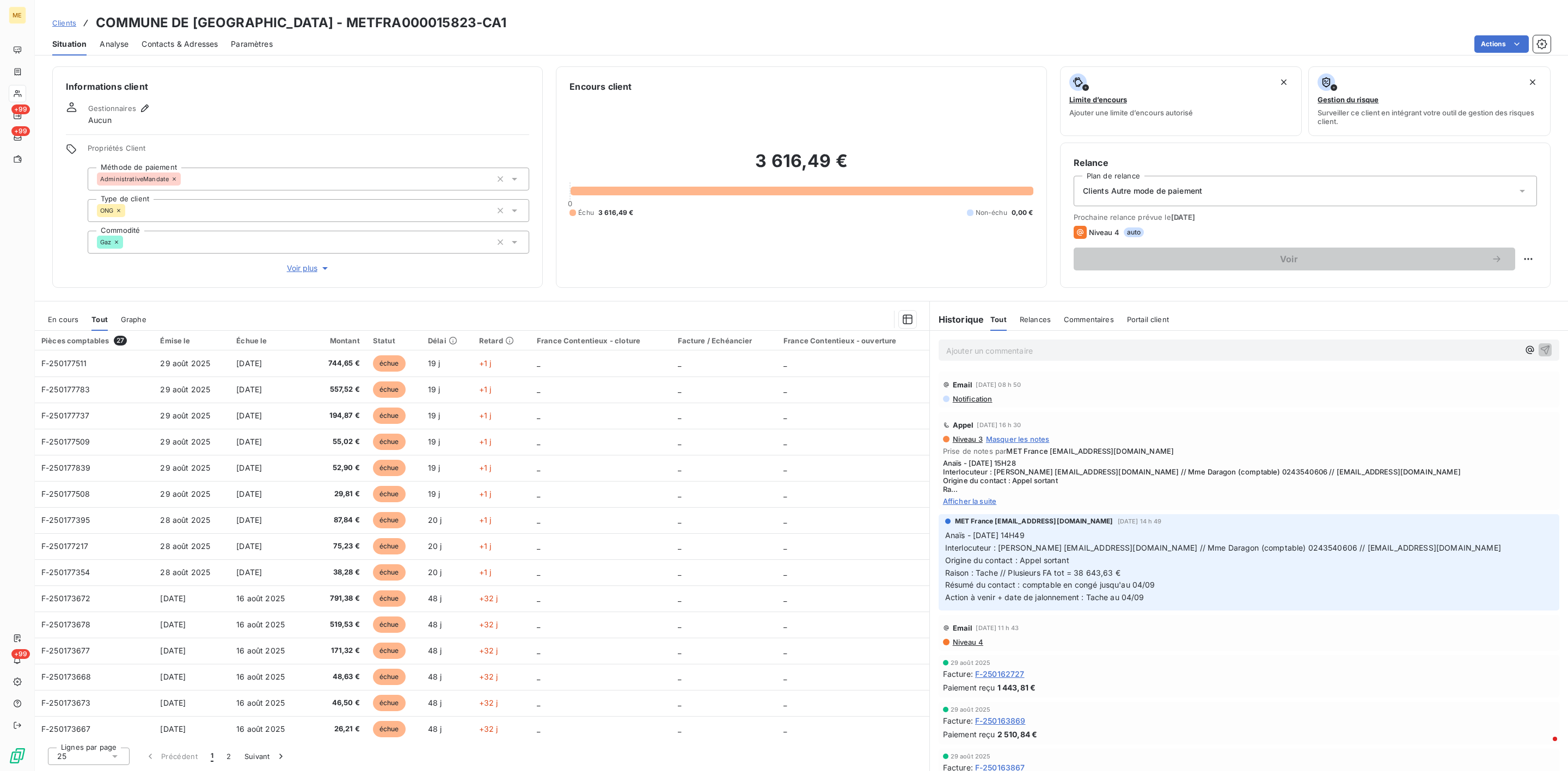
click at [72, 23] on span "Clients" at bounding box center [64, 23] width 24 height 9
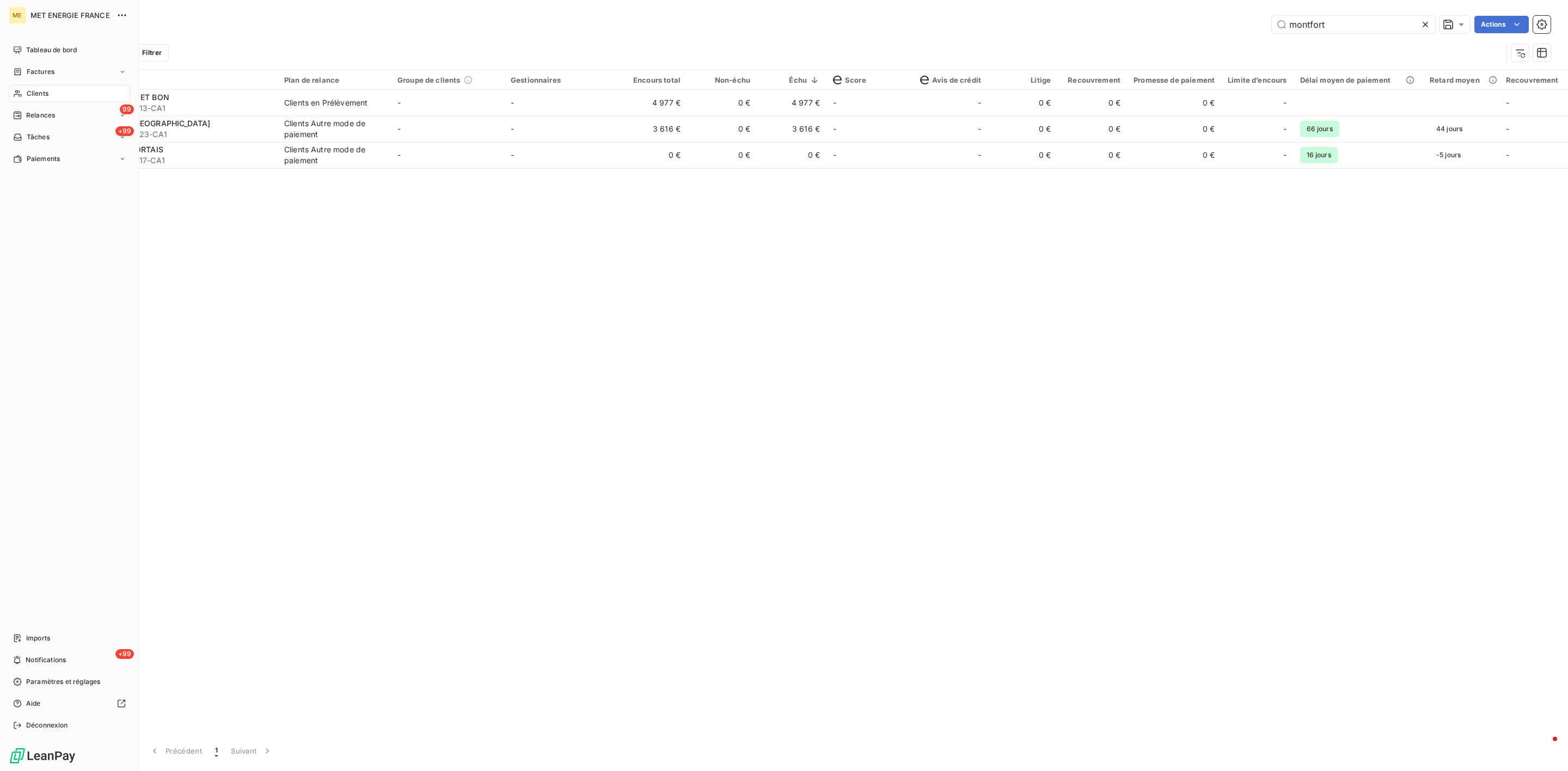
click at [44, 85] on div "Clients" at bounding box center [69, 94] width 121 height 18
click at [44, 86] on div "Clients" at bounding box center [69, 94] width 121 height 18
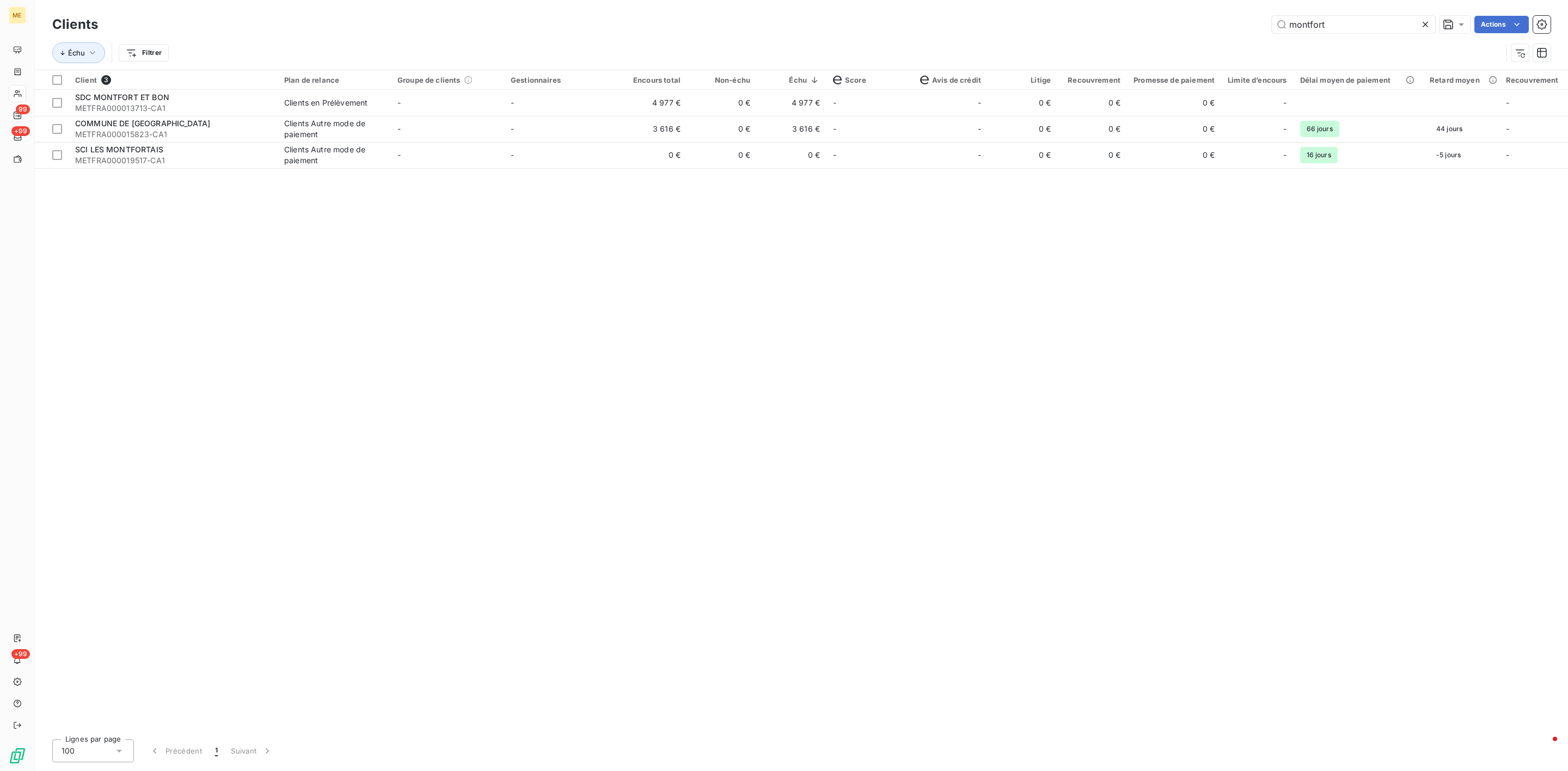
click at [1432, 20] on div at bounding box center [1427, 24] width 15 height 18
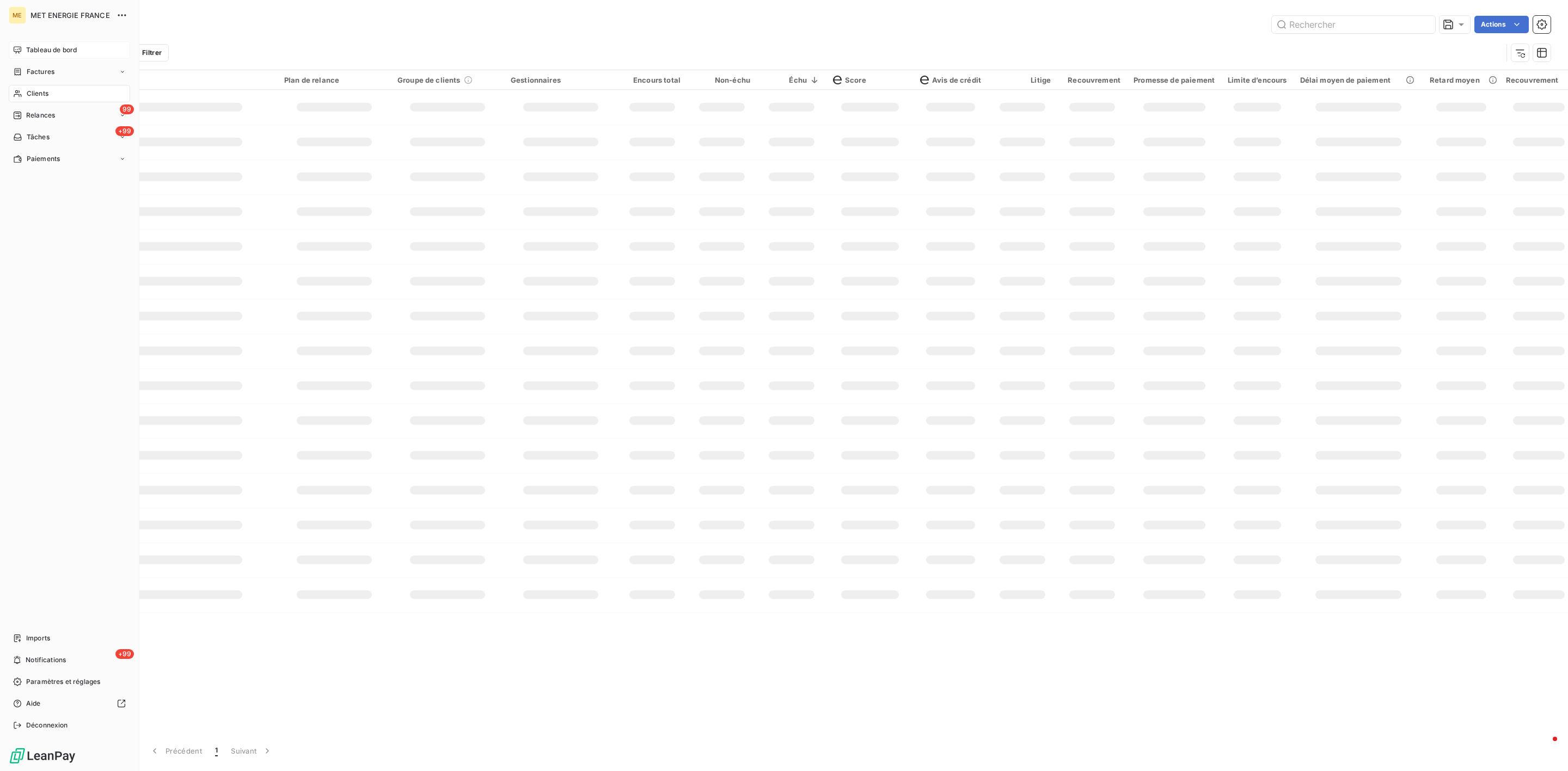
click at [36, 46] on span "Tableau de bord" at bounding box center [51, 50] width 51 height 10
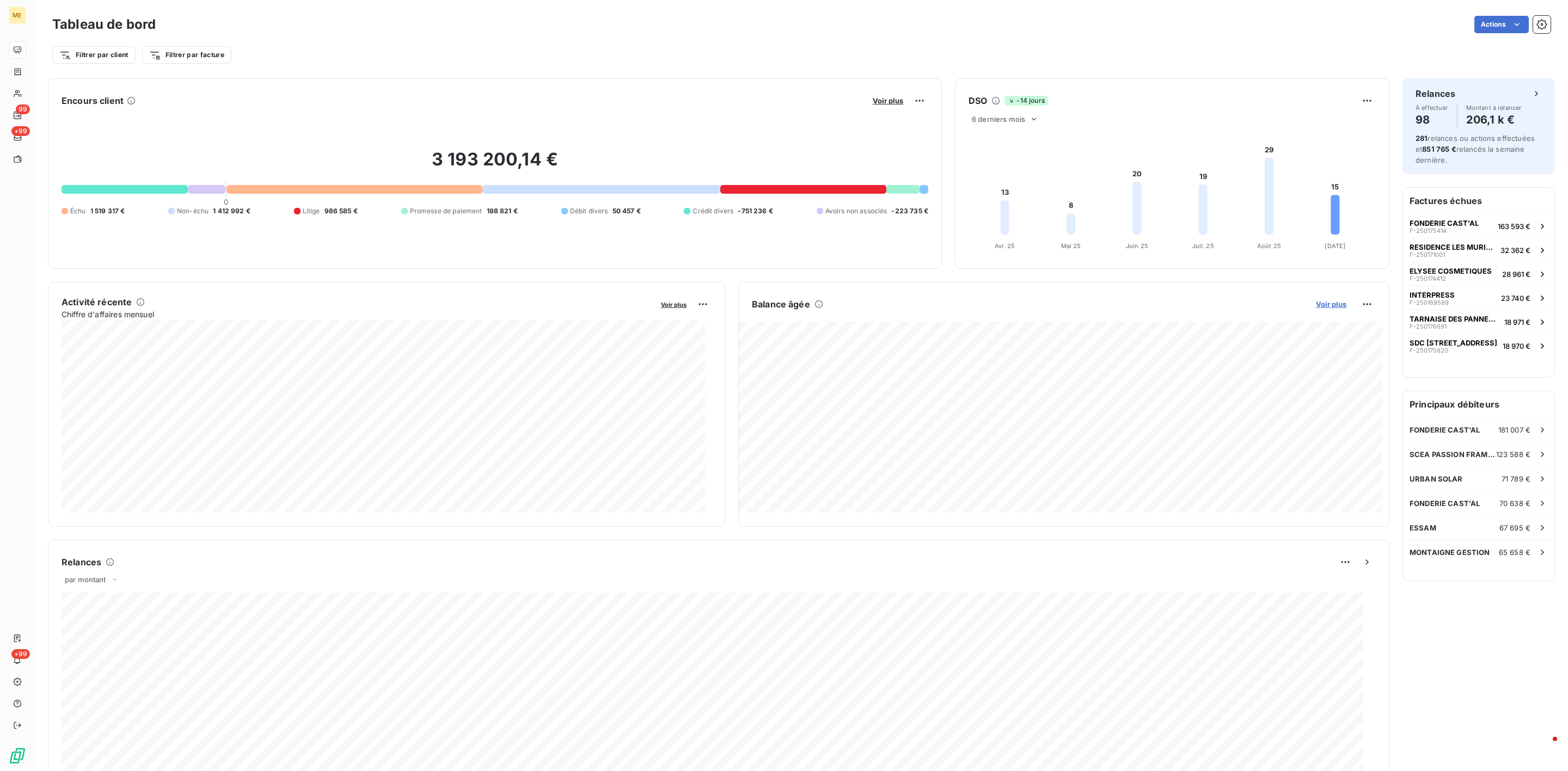
click at [1316, 309] on span "Voir plus" at bounding box center [1331, 304] width 30 height 9
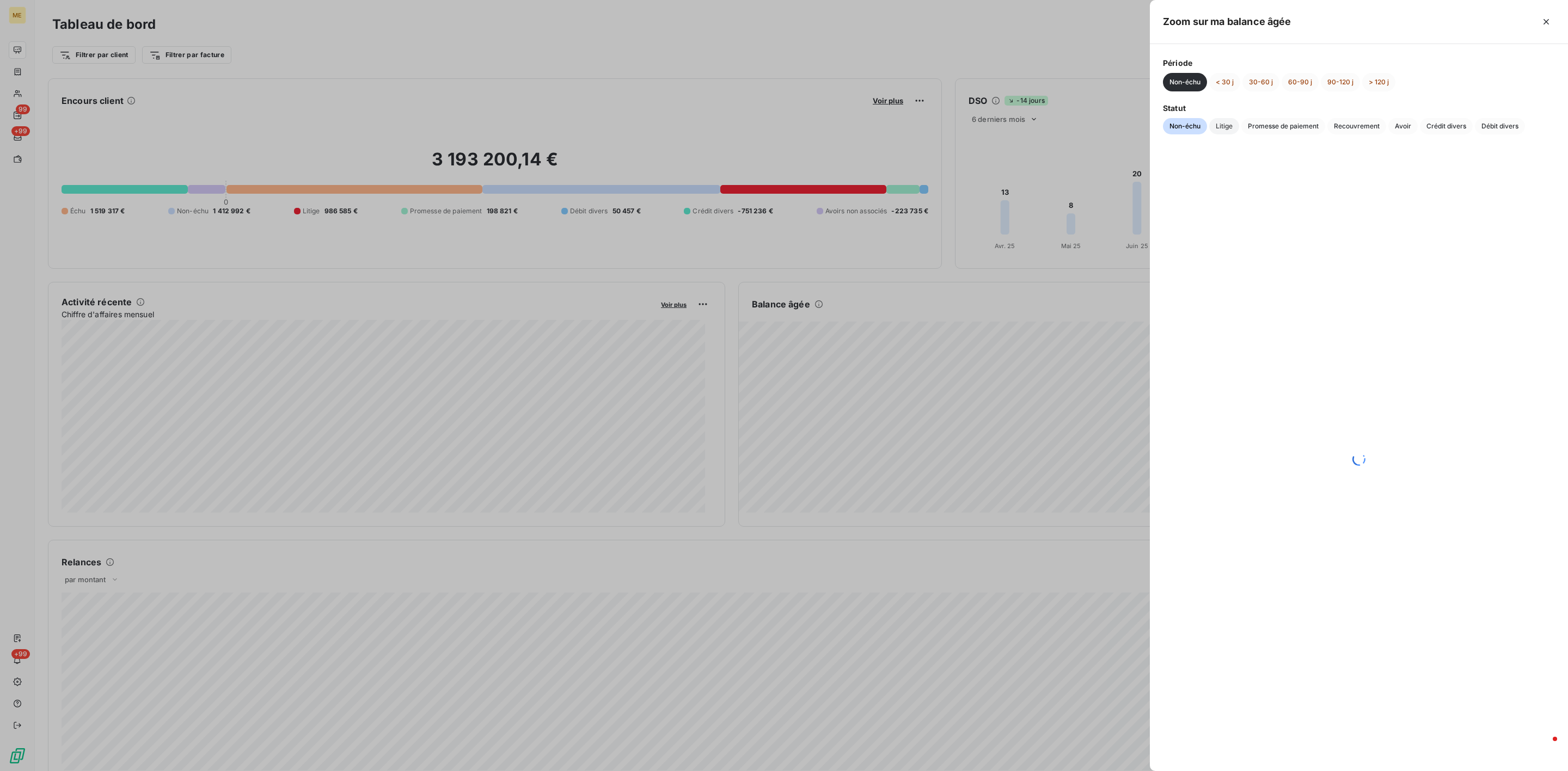
click at [1227, 131] on span "Litige" at bounding box center [1224, 126] width 30 height 16
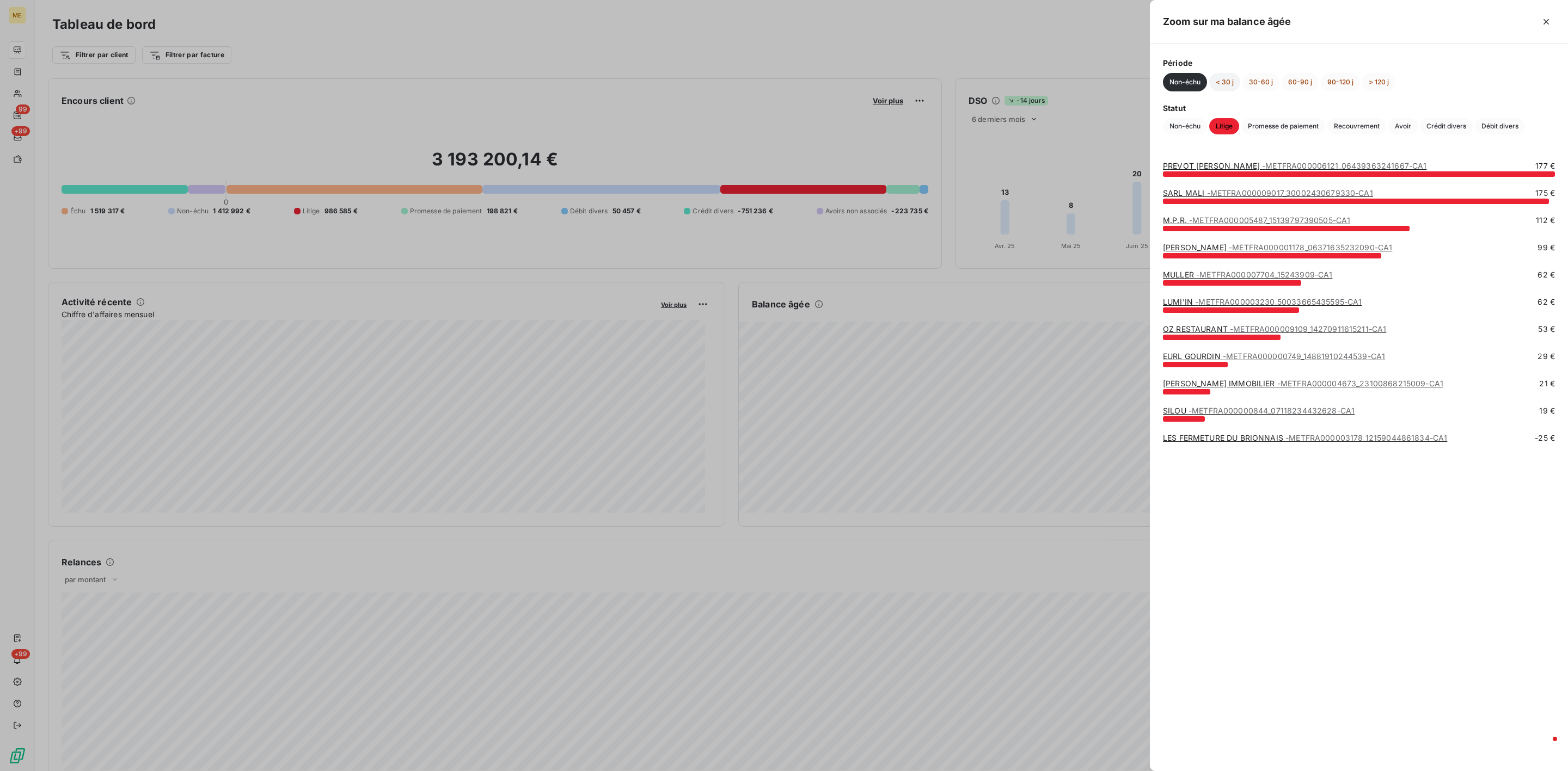
click at [1227, 85] on button "< 30 j" at bounding box center [1225, 82] width 31 height 18
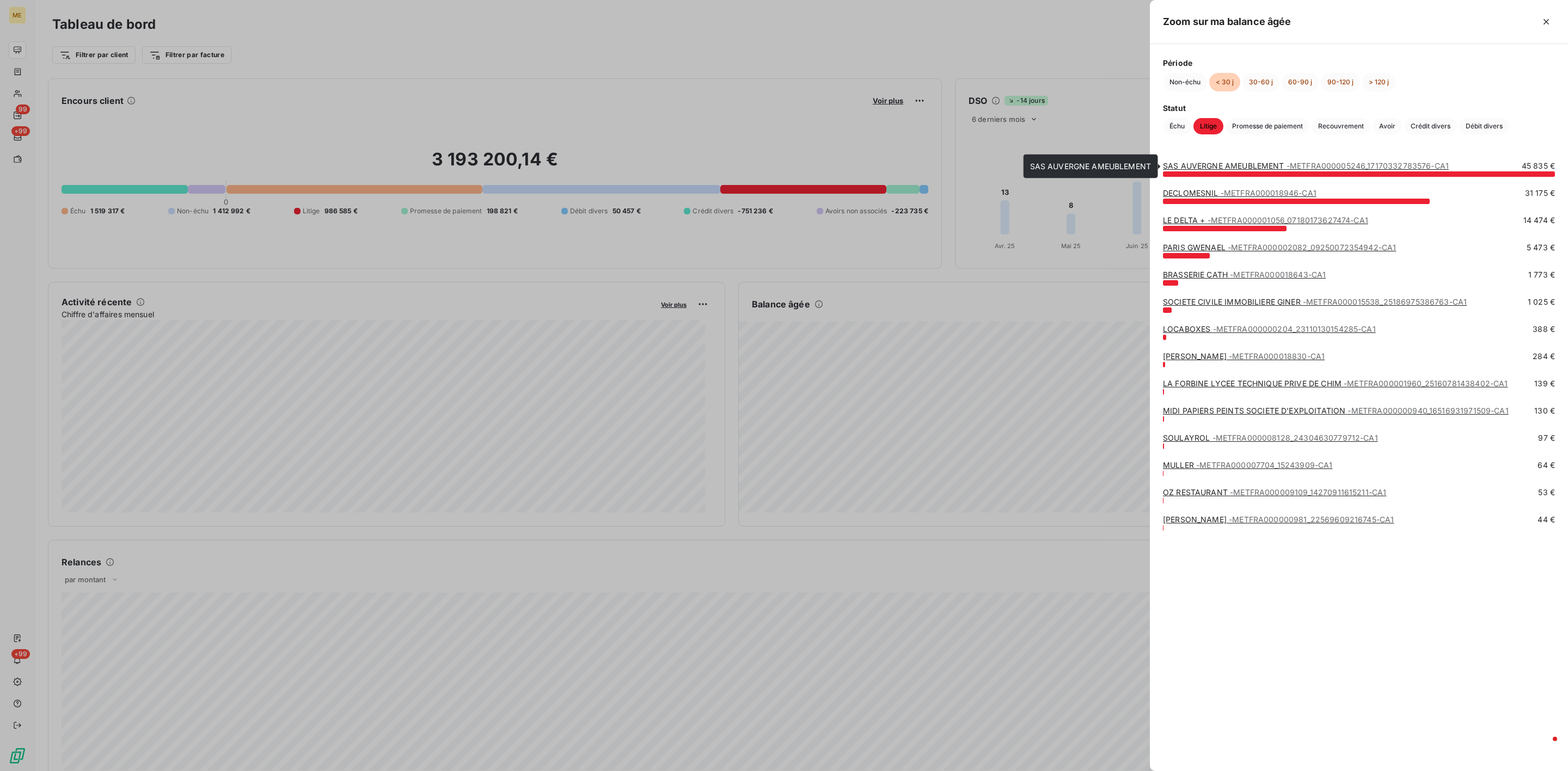
click at [1240, 166] on link "SAS AUVERGNE AMEUBLEMENT - METFRA000005246_17170332783576-CA1" at bounding box center [1306, 166] width 286 height 9
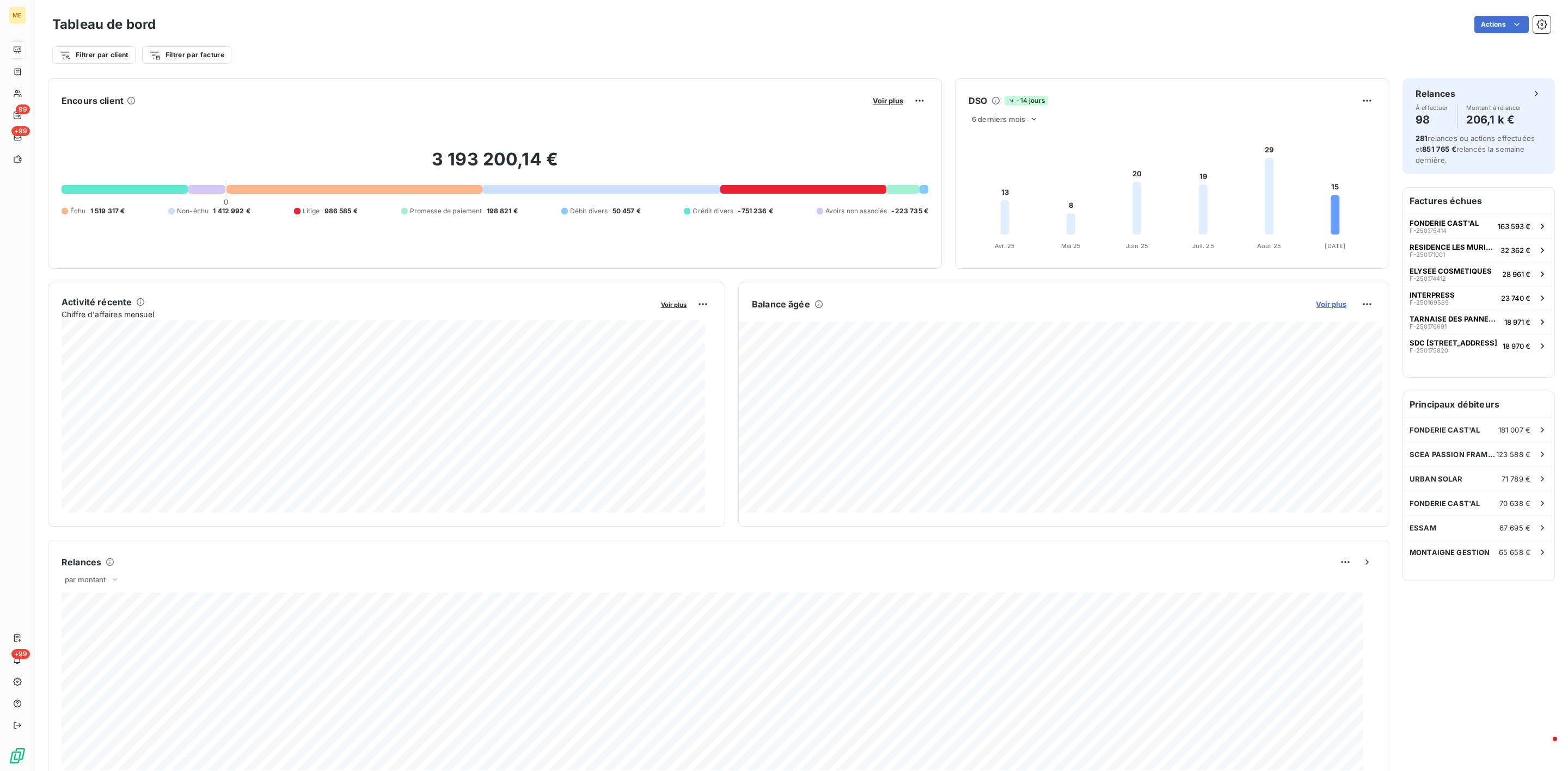
click at [1316, 304] on span "Voir plus" at bounding box center [1331, 304] width 30 height 9
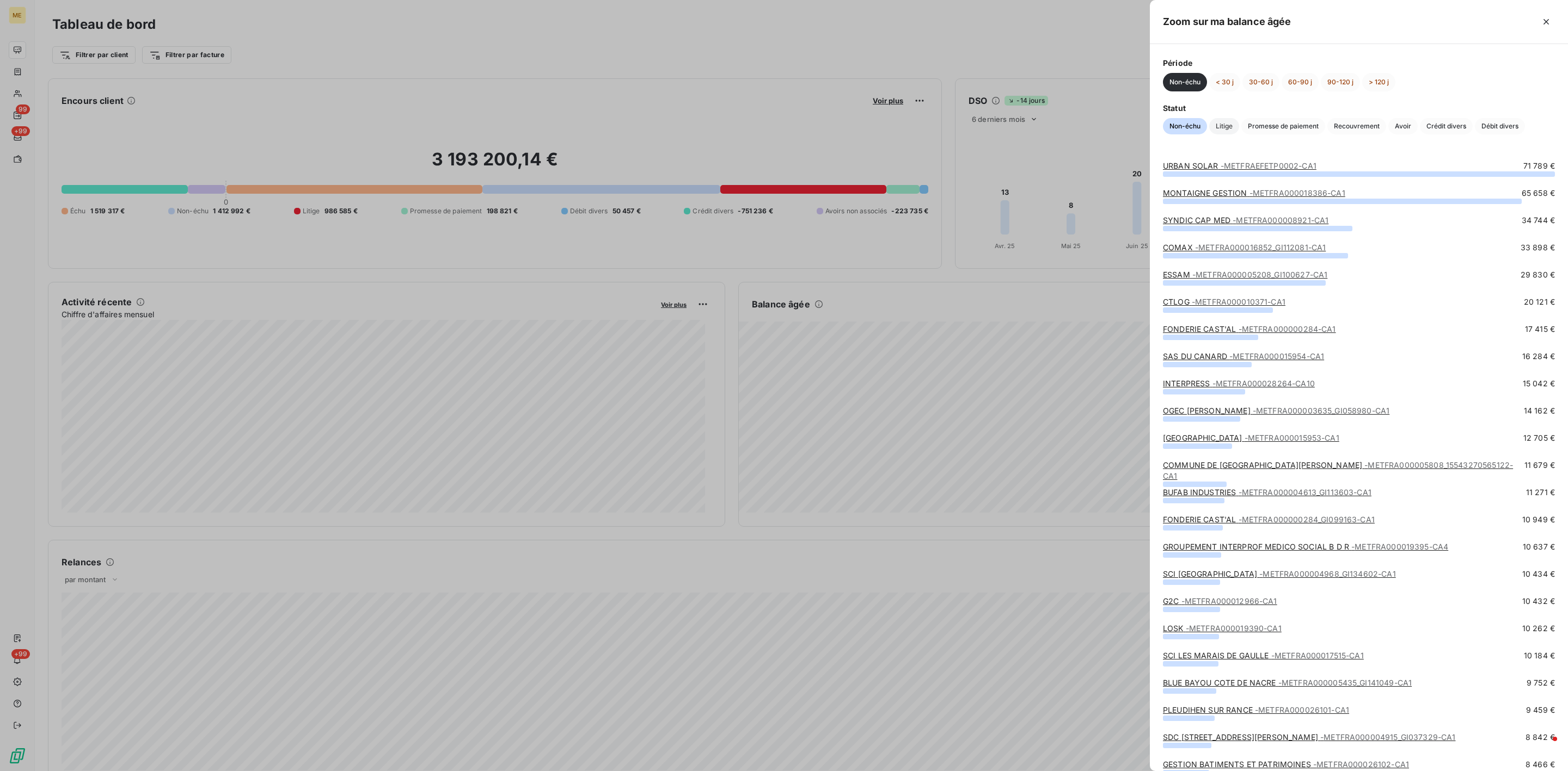
click at [1232, 126] on span "Litige" at bounding box center [1224, 126] width 30 height 16
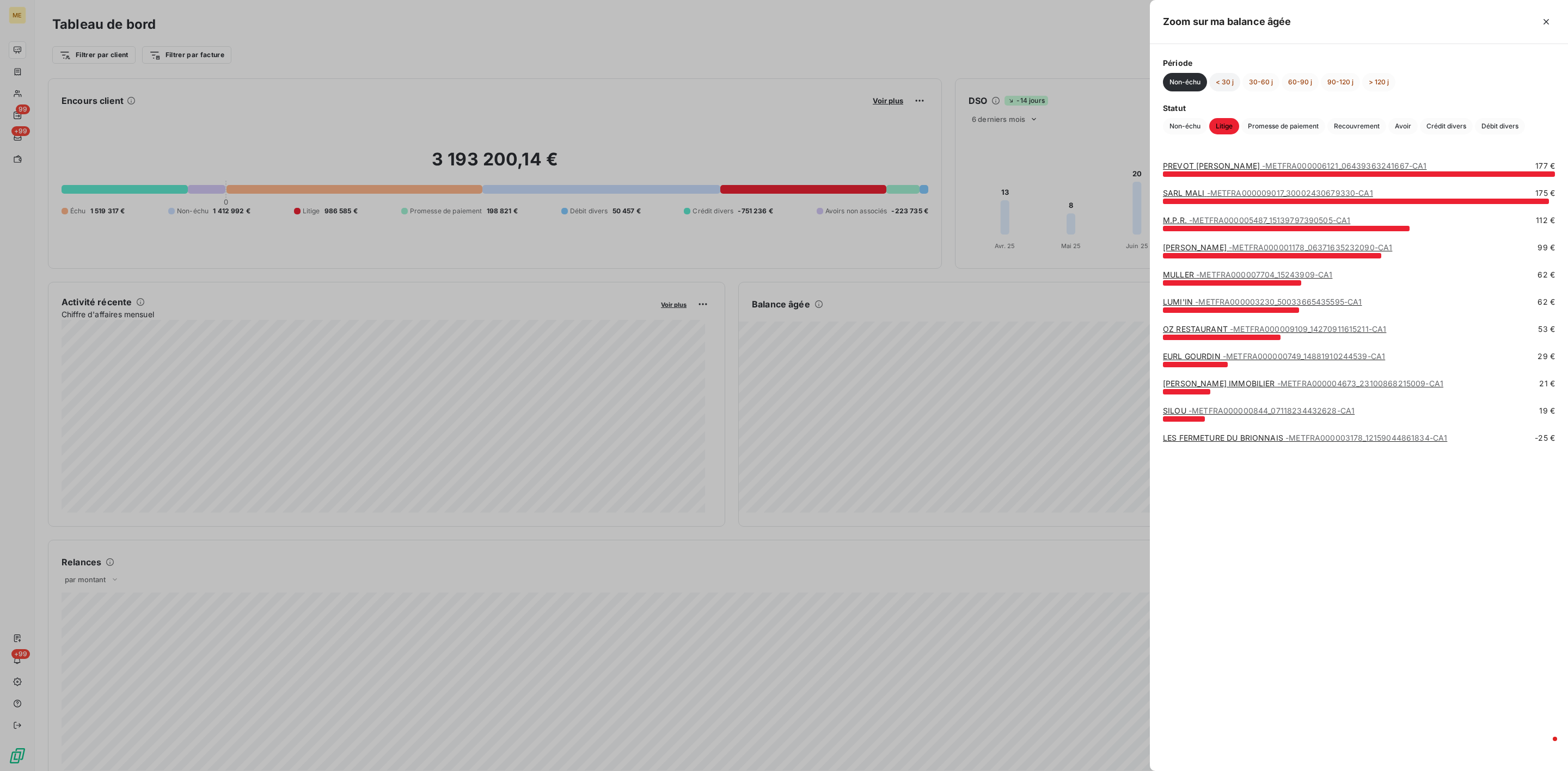
click at [1240, 83] on button "< 30 j" at bounding box center [1225, 82] width 31 height 18
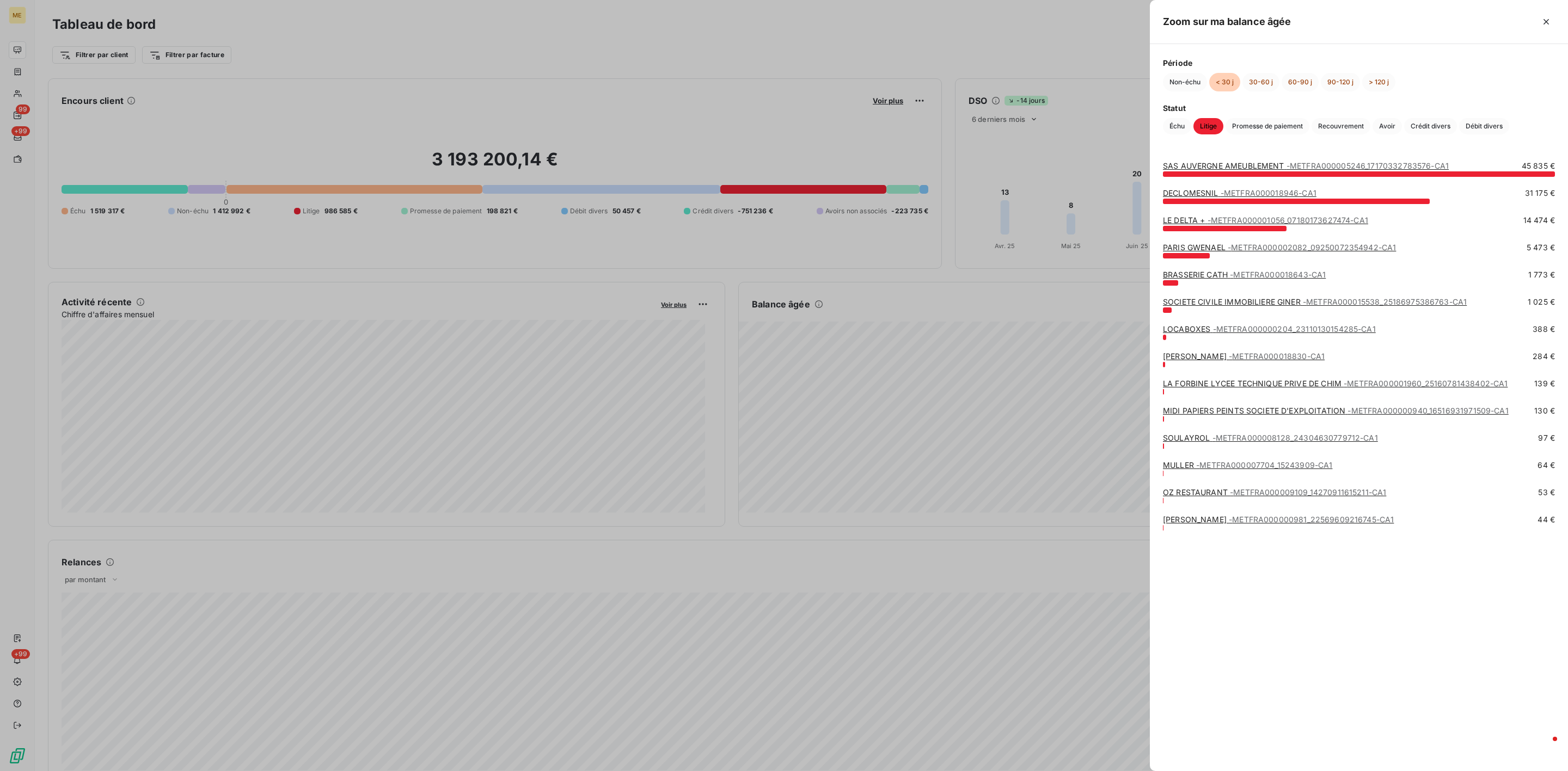
click at [1234, 83] on button "< 30 j" at bounding box center [1225, 82] width 31 height 18
click at [1260, 191] on span "- METFRA000018946-CA1" at bounding box center [1268, 192] width 96 height 9
